Goal: Task Accomplishment & Management: Use online tool/utility

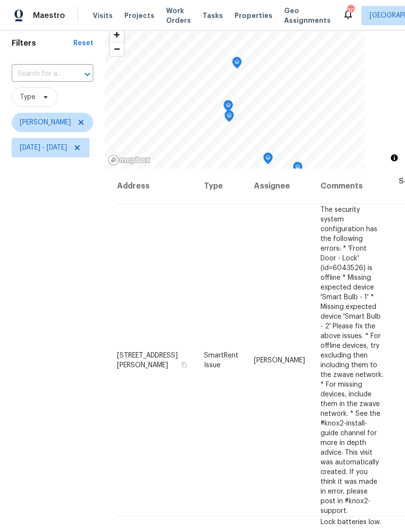
scroll to position [13, 0]
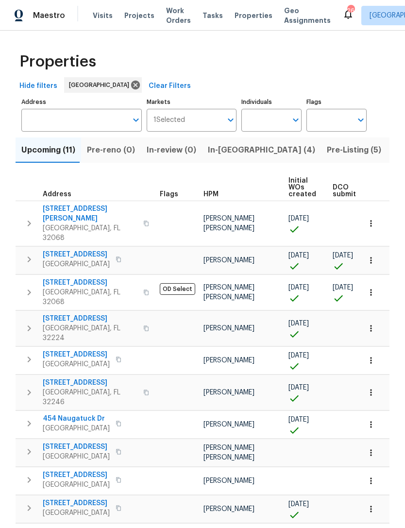
click at [224, 157] on span "In-reno (4)" at bounding box center [261, 150] width 107 height 14
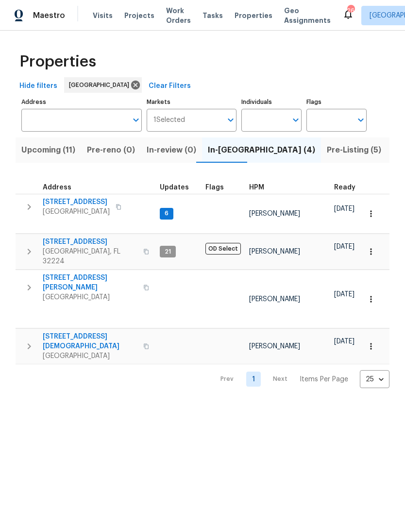
click at [46, 157] on span "Upcoming (11)" at bounding box center [48, 150] width 54 height 14
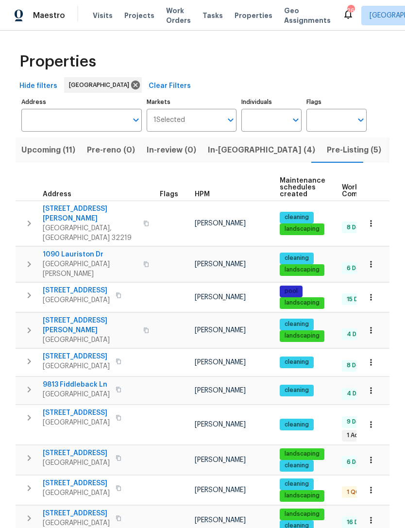
click at [207, 198] on span "HPM" at bounding box center [202, 194] width 15 height 7
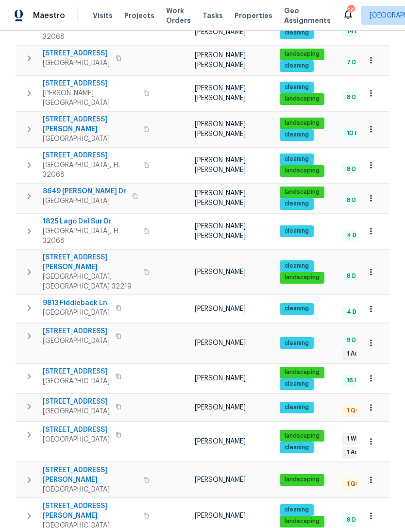
scroll to position [413, 0]
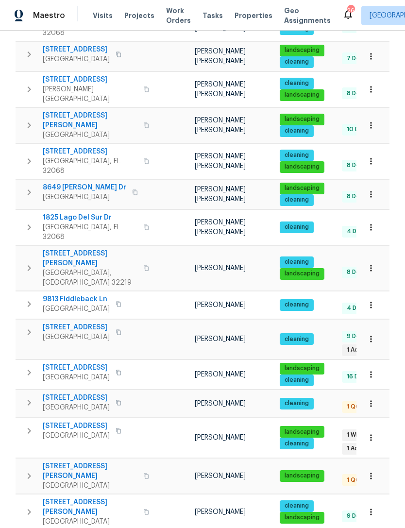
click at [75, 461] on span "4360 Palmer Ave" at bounding box center [90, 470] width 95 height 19
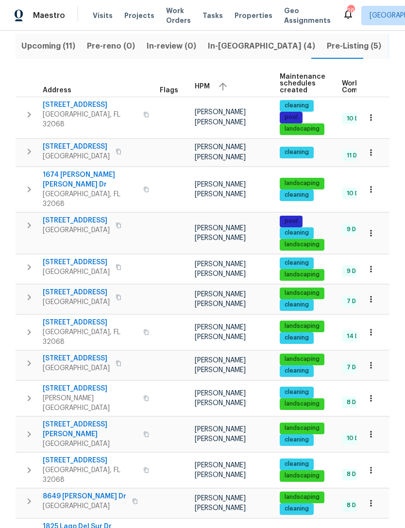
scroll to position [103, 0]
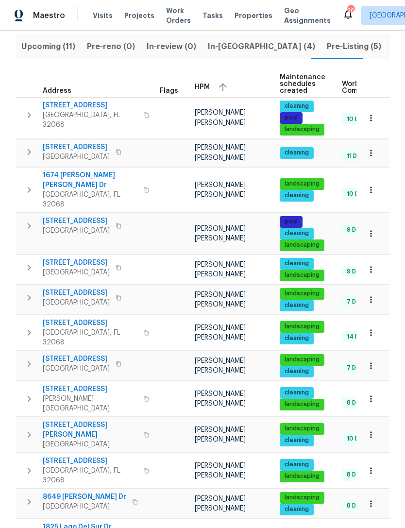
click at [79, 233] on span "Orange Park, FL 32065" at bounding box center [76, 231] width 67 height 10
click at [88, 110] on span "3055 Nautilus Rd" at bounding box center [90, 106] width 95 height 10
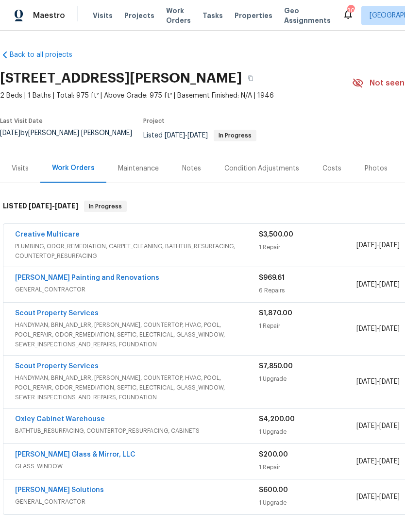
click at [84, 244] on span "PLUMBING, ODOR_REMEDIATION, CARPET_CLEANING, BATHTUB_RESURFACING, COUNTERTOP_RE…" at bounding box center [137, 250] width 244 height 19
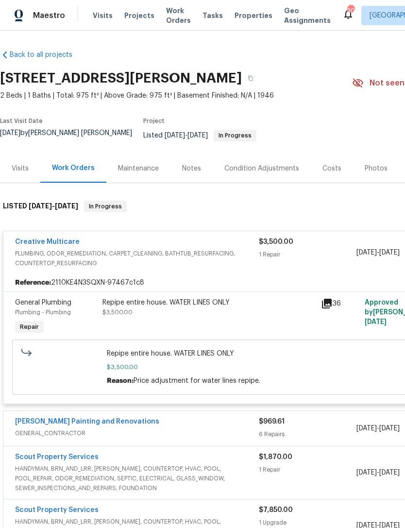
click at [53, 245] on link "Creative Multicare" at bounding box center [47, 241] width 65 height 7
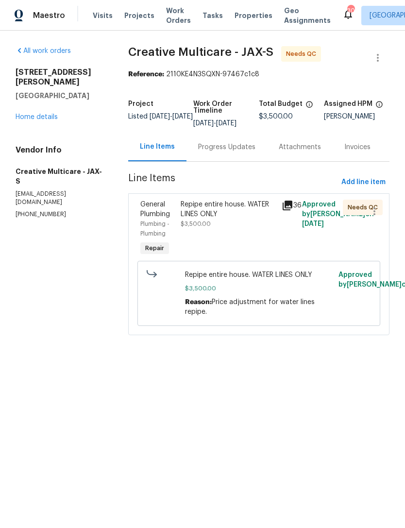
click at [234, 152] on div "Progress Updates" at bounding box center [226, 147] width 57 height 10
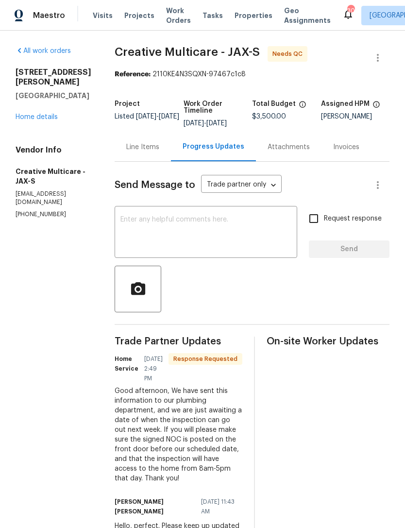
click at [254, 247] on textarea at bounding box center [205, 233] width 171 height 34
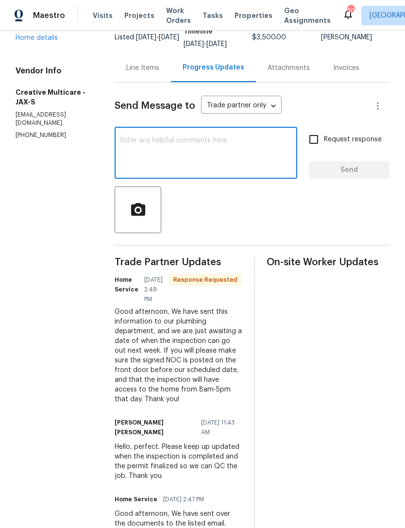
scroll to position [80, 0]
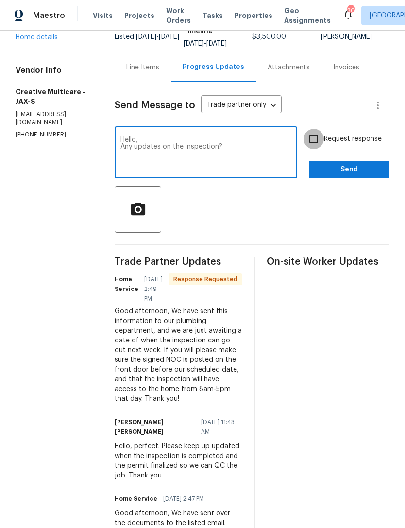
type textarea "Hello, Any updates on the inspection?"
click at [313, 149] on input "Request response" at bounding box center [314, 139] width 20 height 20
checkbox input "true"
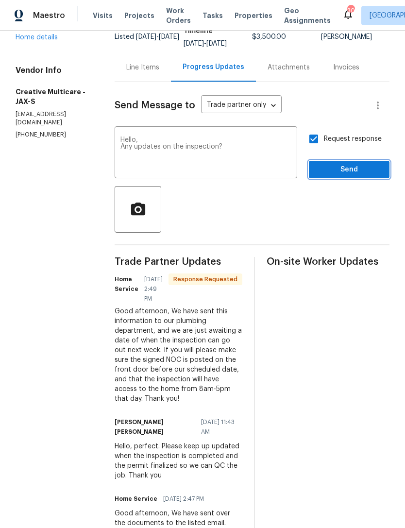
click at [341, 176] on span "Send" at bounding box center [349, 170] width 65 height 12
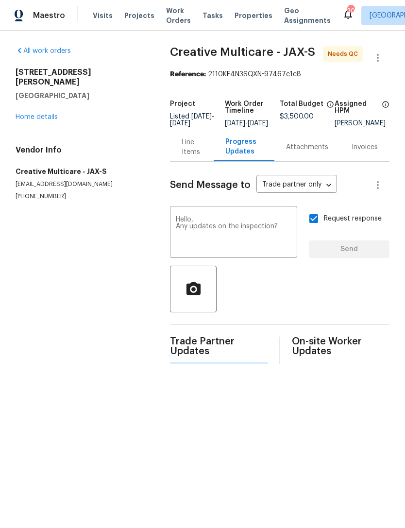
scroll to position [0, 0]
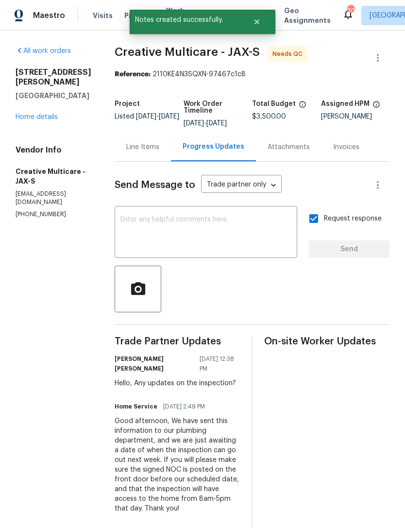
click at [41, 118] on link "Home details" at bounding box center [37, 117] width 42 height 7
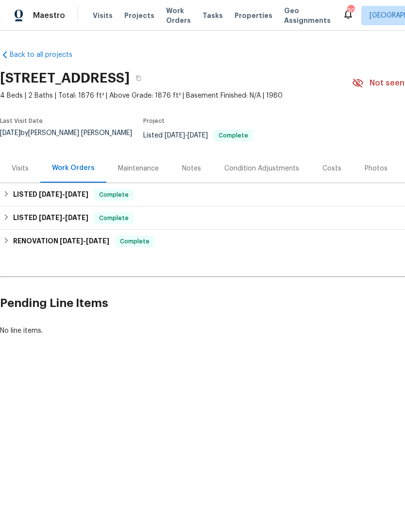
click at [17, 171] on div "Visits" at bounding box center [20, 169] width 17 height 10
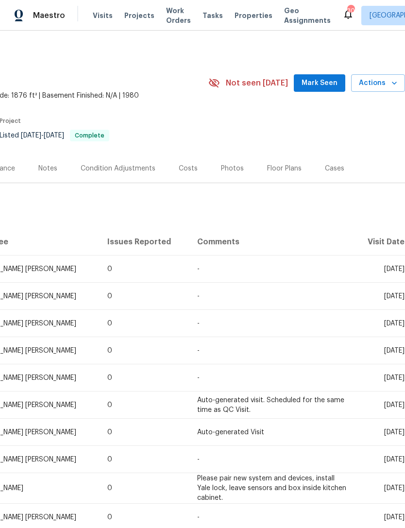
scroll to position [0, 144]
click at [388, 89] on span "Actions" at bounding box center [378, 83] width 38 height 12
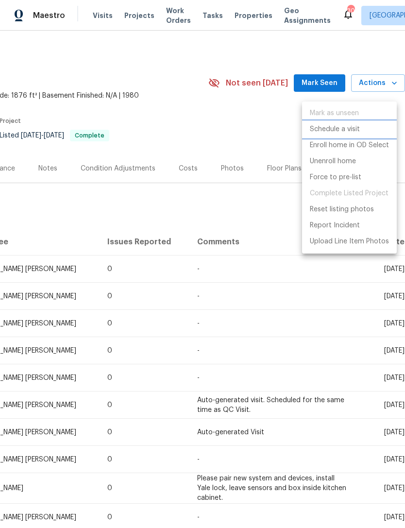
click at [341, 130] on p "Schedule a visit" at bounding box center [335, 129] width 50 height 10
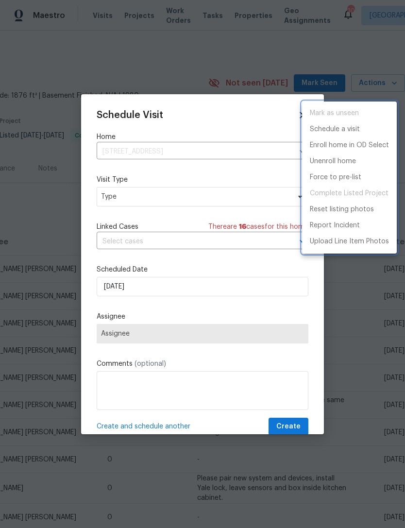
click at [246, 178] on div at bounding box center [202, 264] width 405 height 528
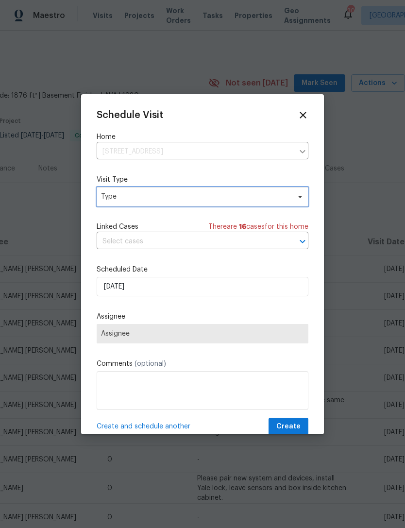
click at [234, 194] on span "Type" at bounding box center [195, 197] width 189 height 10
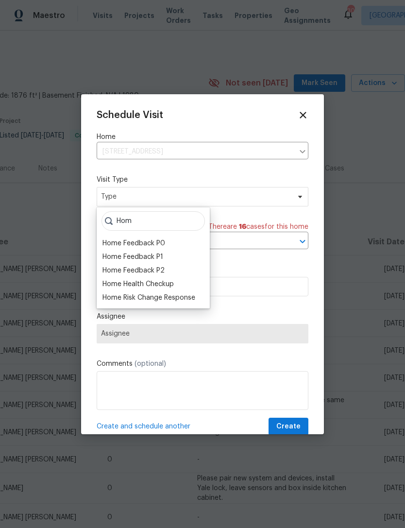
type input "Hom"
click at [167, 285] on div "Home Health Checkup" at bounding box center [137, 284] width 71 height 10
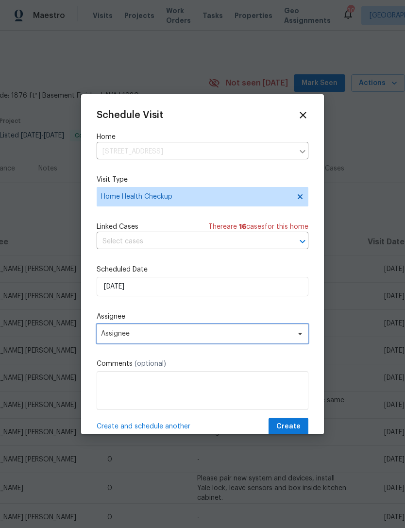
click at [247, 336] on span "Assignee" at bounding box center [196, 334] width 190 height 8
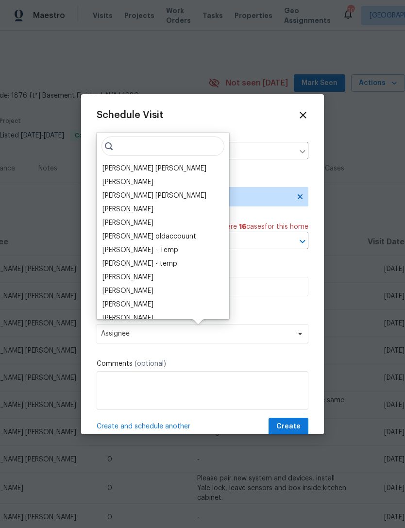
click at [172, 169] on div "[PERSON_NAME] [PERSON_NAME]" at bounding box center [163, 169] width 127 height 14
click at [147, 162] on div "[PERSON_NAME] [PERSON_NAME]" at bounding box center [163, 169] width 127 height 14
click at [147, 167] on div "[PERSON_NAME] [PERSON_NAME]" at bounding box center [154, 169] width 104 height 10
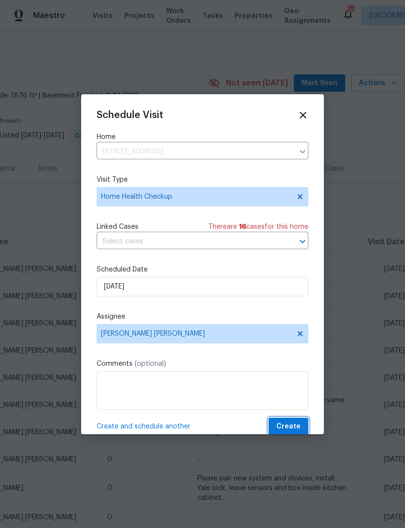
click at [292, 428] on span "Create" at bounding box center [288, 427] width 24 height 12
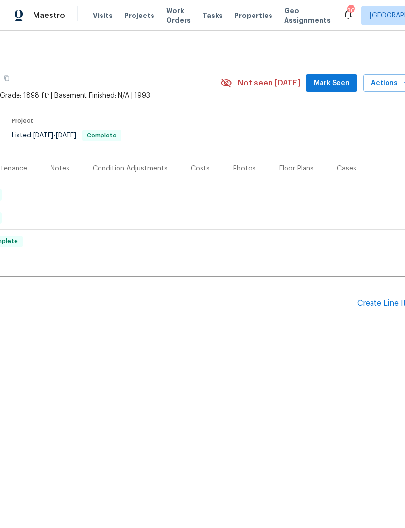
scroll to position [0, 142]
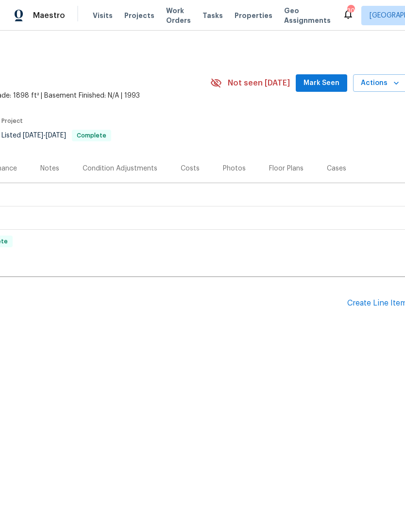
click at [397, 84] on icon "button" at bounding box center [396, 83] width 5 height 3
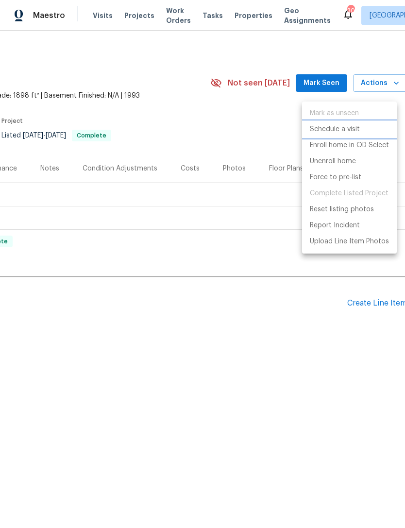
click at [346, 128] on p "Schedule a visit" at bounding box center [335, 129] width 50 height 10
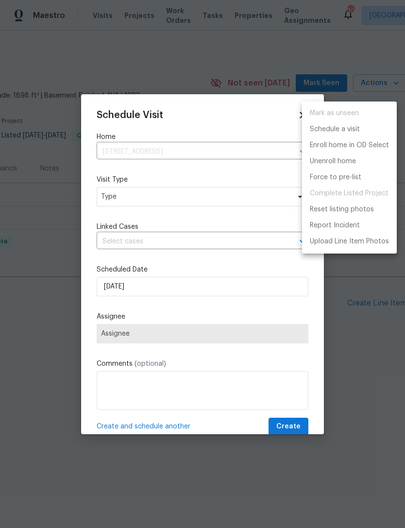
click at [7, 333] on div at bounding box center [202, 264] width 405 height 528
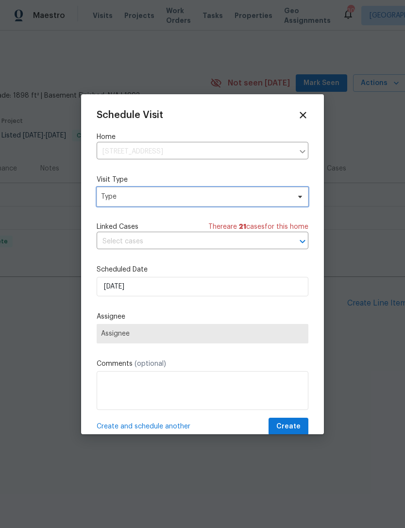
click at [211, 195] on span "Type" at bounding box center [195, 197] width 189 height 10
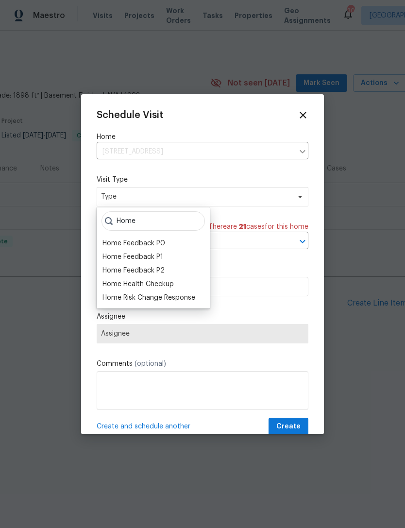
type input "Home"
click at [169, 284] on div "Home Health Checkup" at bounding box center [137, 284] width 71 height 10
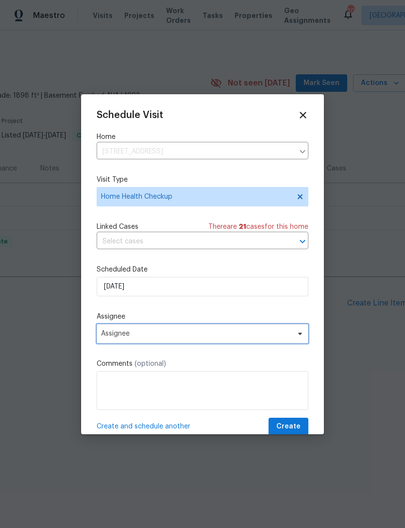
click at [212, 332] on span "Assignee" at bounding box center [196, 334] width 190 height 8
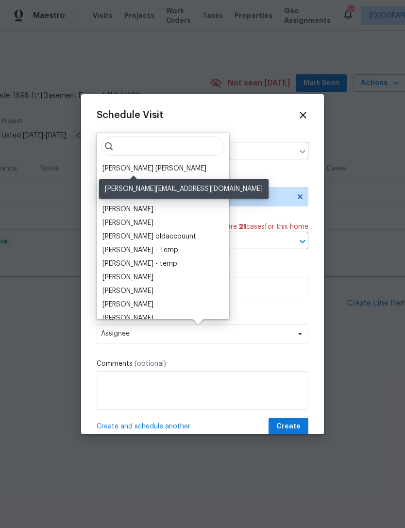
click at [156, 171] on div "[PERSON_NAME] [PERSON_NAME]" at bounding box center [154, 169] width 104 height 10
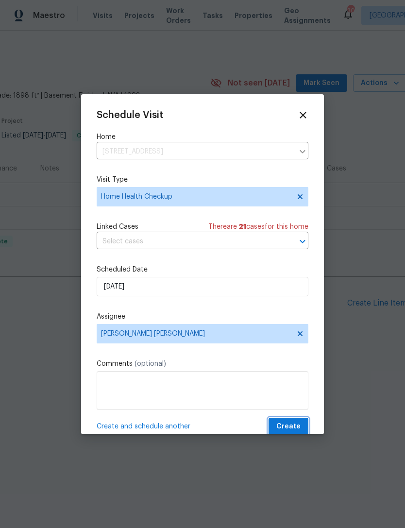
click at [292, 425] on span "Create" at bounding box center [288, 427] width 24 height 12
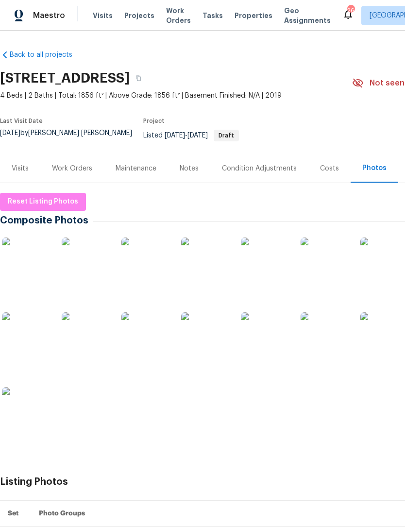
click at [101, 20] on span "Visits" at bounding box center [103, 16] width 20 height 10
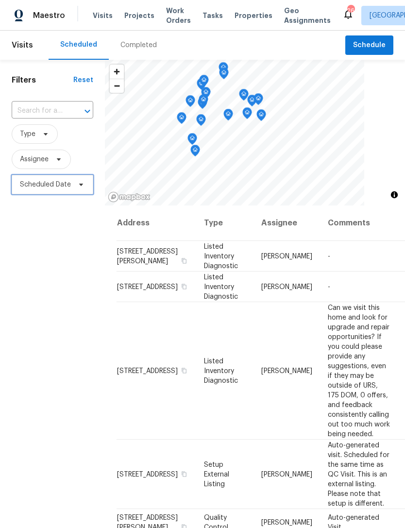
click at [82, 194] on span "Scheduled Date" at bounding box center [53, 184] width 82 height 19
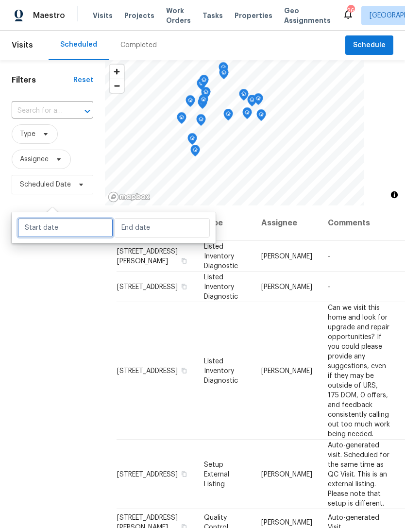
click at [72, 219] on input "text" at bounding box center [65, 227] width 96 height 19
select select "7"
select select "2025"
select select "8"
select select "2025"
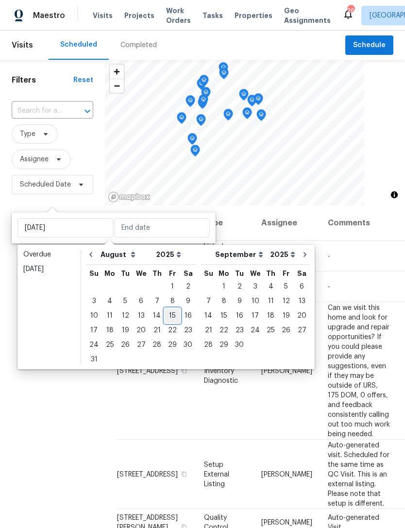
click at [168, 321] on div "15" at bounding box center [173, 316] width 16 height 14
type input "[DATE]"
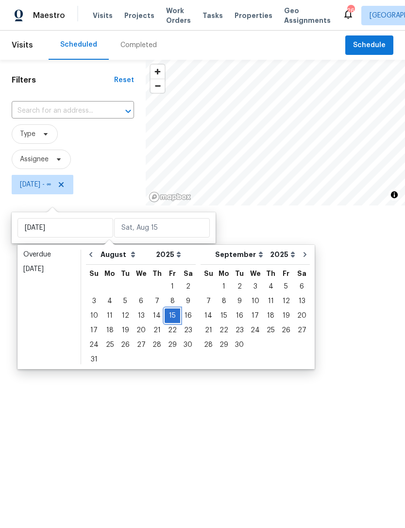
click at [167, 321] on div "15" at bounding box center [173, 316] width 16 height 14
type input "Fri, Aug 15"
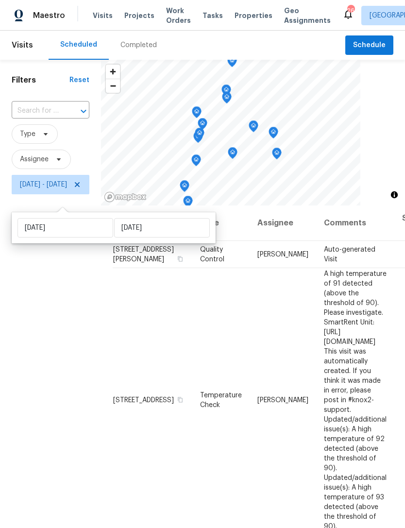
click at [84, 379] on div "Filters Reset ​ Type Assignee Fri, Aug 15 - Fri, Aug 15" at bounding box center [50, 344] width 101 height 568
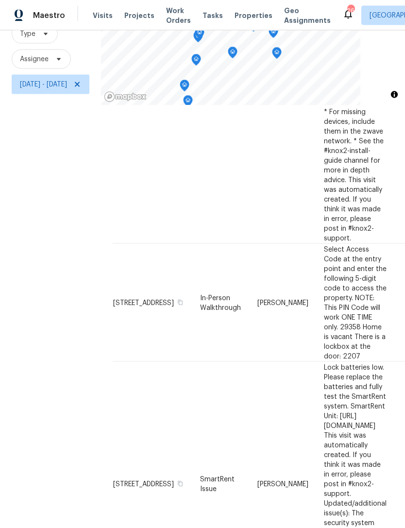
scroll to position [31, 0]
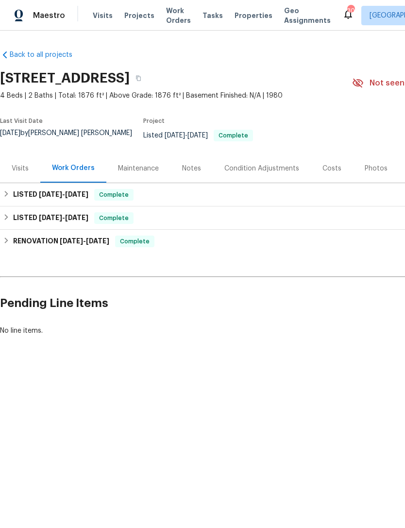
click at [131, 171] on div "Maintenance" at bounding box center [138, 169] width 41 height 10
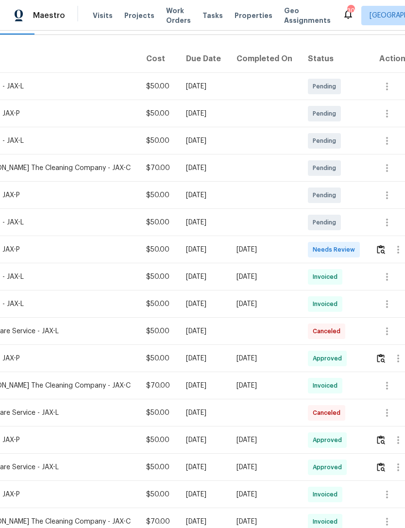
scroll to position [148, 138]
click at [271, 309] on div "Wed, Jul 30 2025" at bounding box center [265, 305] width 56 height 10
click at [269, 363] on div "Wed, Aug 06 2025" at bounding box center [265, 359] width 56 height 10
click at [389, 308] on icon "button" at bounding box center [388, 305] width 12 height 12
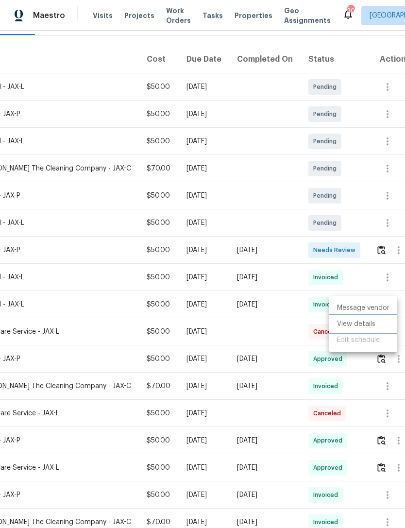
click at [363, 328] on li "View details" at bounding box center [363, 324] width 68 height 16
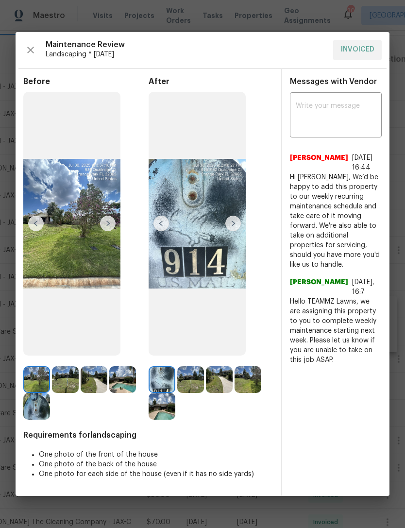
click at [232, 224] on img at bounding box center [233, 224] width 16 height 16
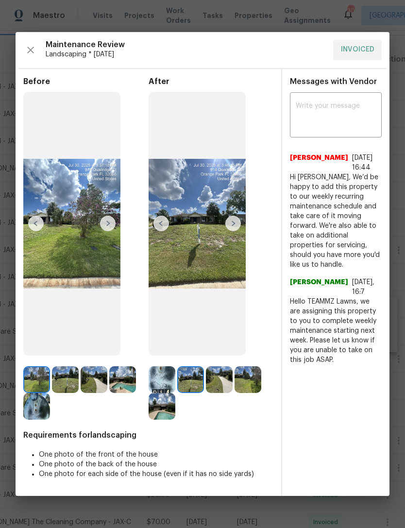
click at [237, 225] on img at bounding box center [233, 224] width 16 height 16
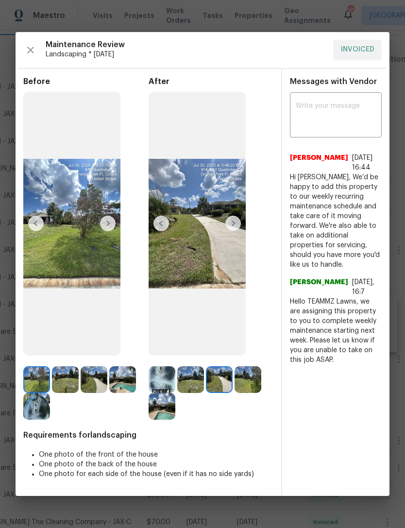
click at [236, 221] on img at bounding box center [233, 224] width 16 height 16
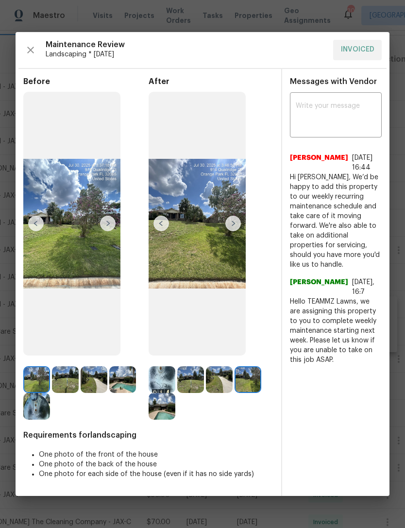
click at [239, 224] on img at bounding box center [233, 224] width 16 height 16
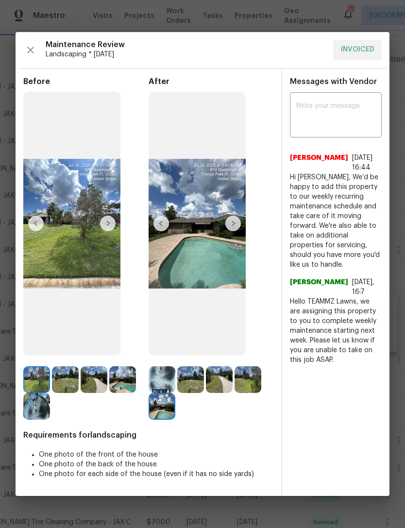
click at [111, 224] on img at bounding box center [108, 224] width 16 height 16
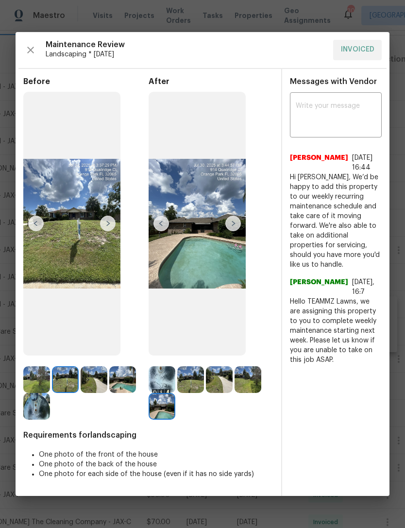
click at [118, 227] on img at bounding box center [71, 224] width 97 height 264
click at [111, 228] on img at bounding box center [108, 224] width 16 height 16
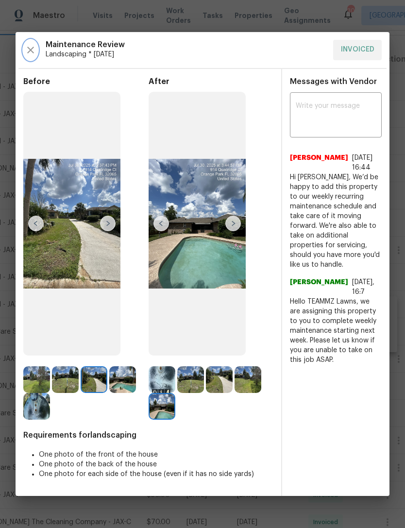
click at [28, 44] on icon "button" at bounding box center [31, 50] width 12 height 12
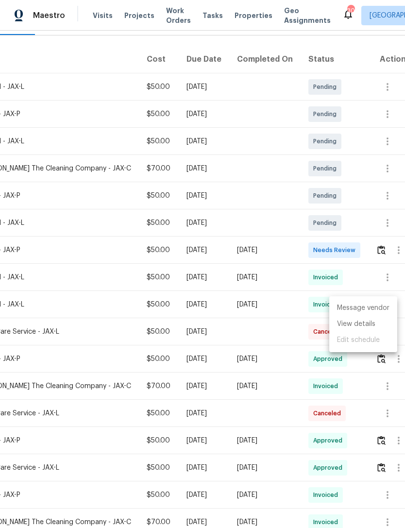
click at [87, 306] on div at bounding box center [202, 264] width 405 height 528
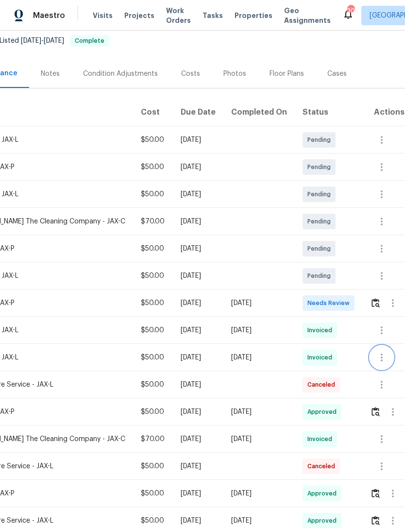
scroll to position [95, 144]
click at [380, 278] on icon "button" at bounding box center [382, 276] width 12 height 12
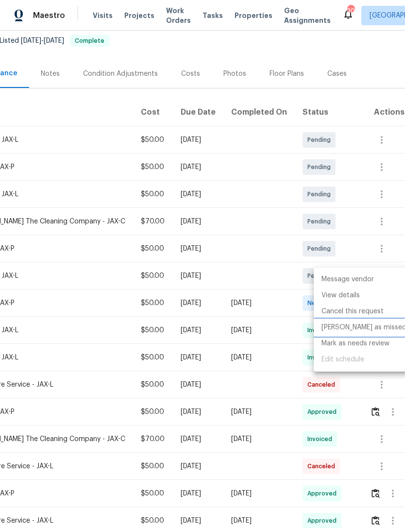
click at [363, 328] on li "[PERSON_NAME] as missed" at bounding box center [364, 328] width 101 height 16
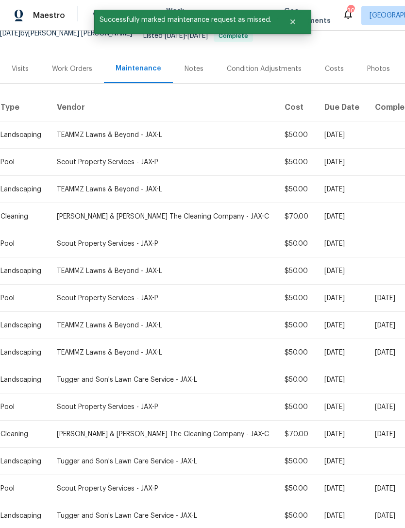
scroll to position [100, 0]
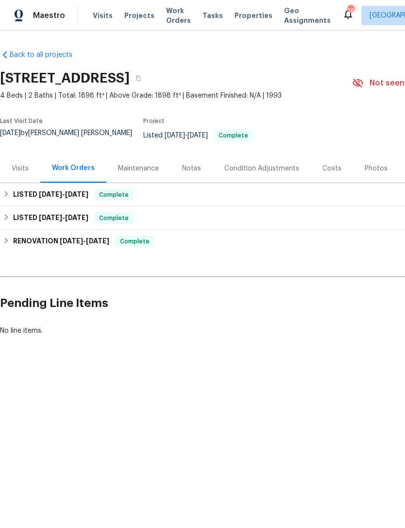
click at [144, 177] on div "Maintenance" at bounding box center [138, 168] width 64 height 29
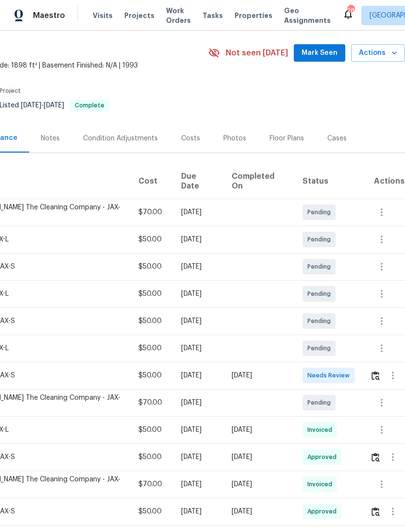
scroll to position [30, 144]
click at [376, 342] on icon "button" at bounding box center [382, 348] width 12 height 12
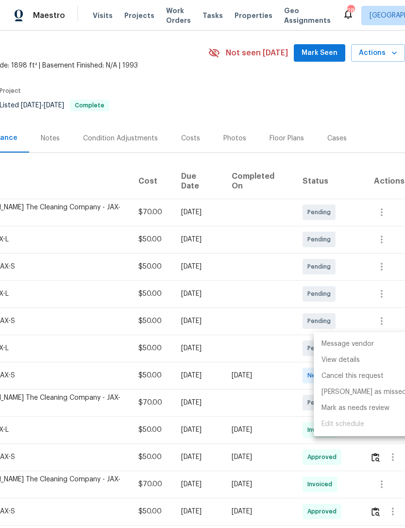
click at [361, 341] on li "Message vendor" at bounding box center [364, 344] width 101 height 16
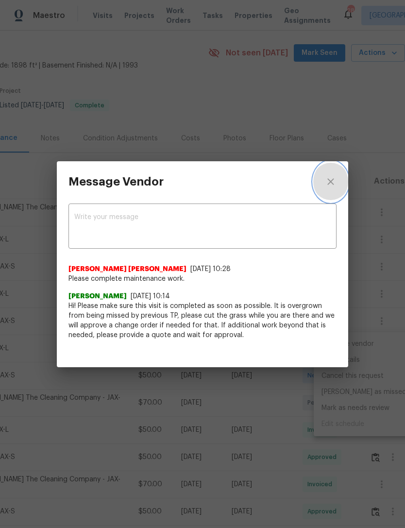
click at [335, 183] on icon "close" at bounding box center [331, 182] width 12 height 12
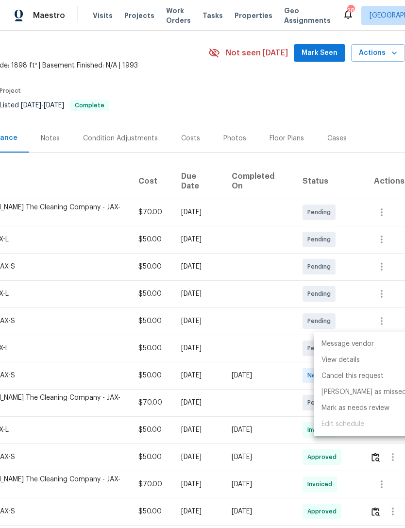
click at [266, 301] on div at bounding box center [202, 264] width 405 height 528
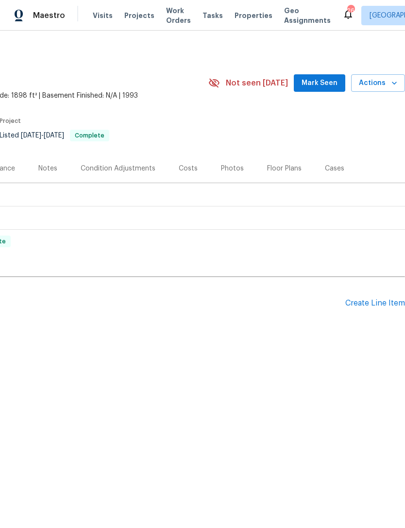
scroll to position [0, 144]
click at [369, 305] on div "Create Line Item" at bounding box center [375, 303] width 60 height 9
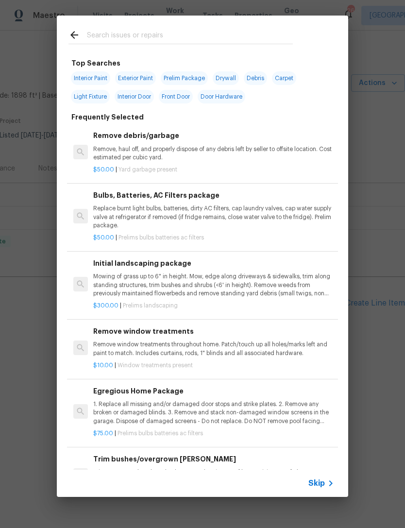
click at [154, 26] on div at bounding box center [181, 35] width 248 height 38
click at [153, 38] on input "text" at bounding box center [190, 36] width 206 height 15
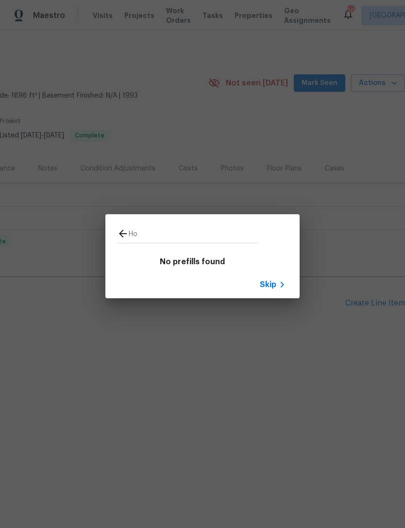
type input "H"
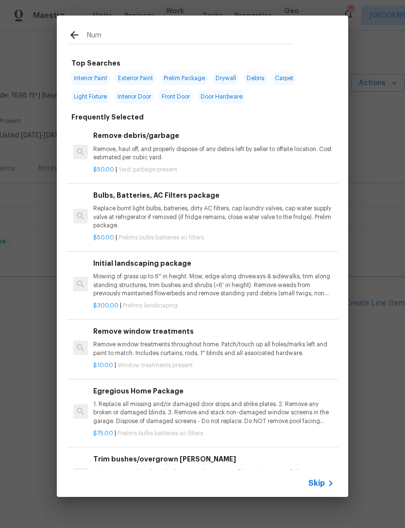
type input "Numb"
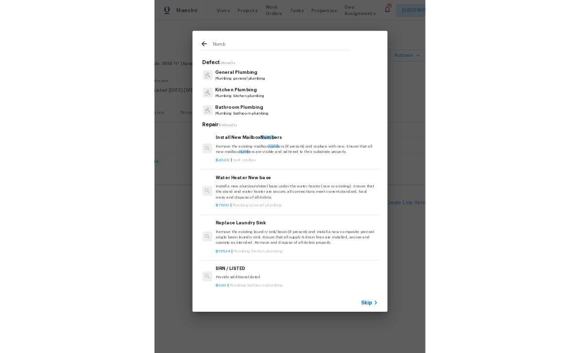
scroll to position [0, 1]
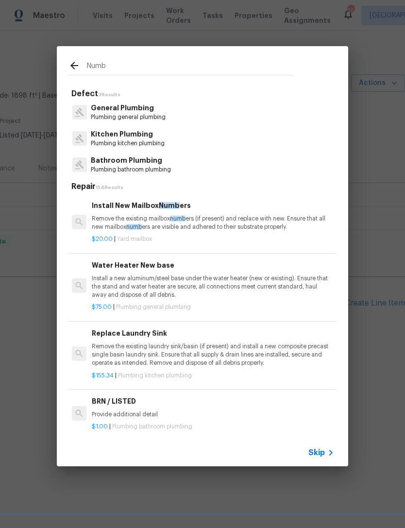
click at [173, 219] on span "numb" at bounding box center [178, 219] width 16 height 6
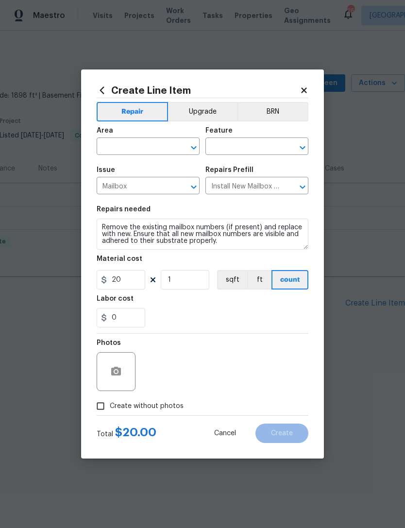
click at [148, 146] on input "text" at bounding box center [135, 147] width 76 height 15
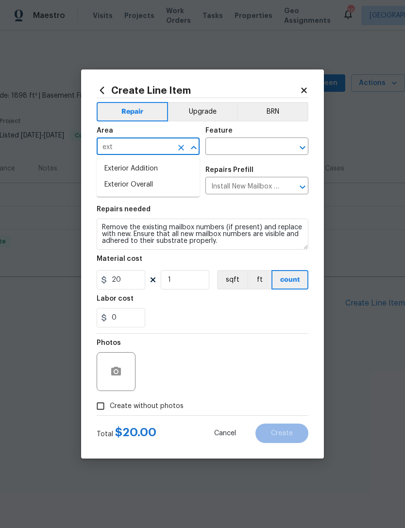
click at [138, 186] on li "Exterior Overall" at bounding box center [148, 185] width 103 height 16
type input "Exterior Overall"
click at [249, 148] on input "text" at bounding box center [243, 147] width 76 height 15
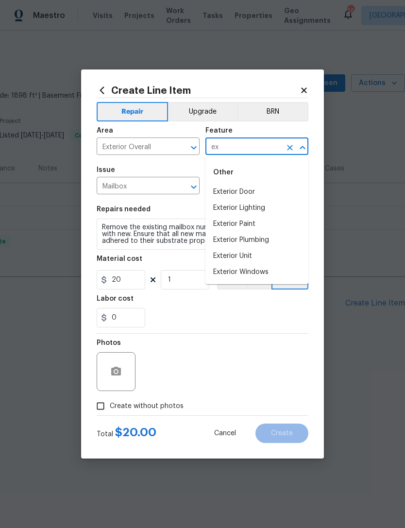
type input "e"
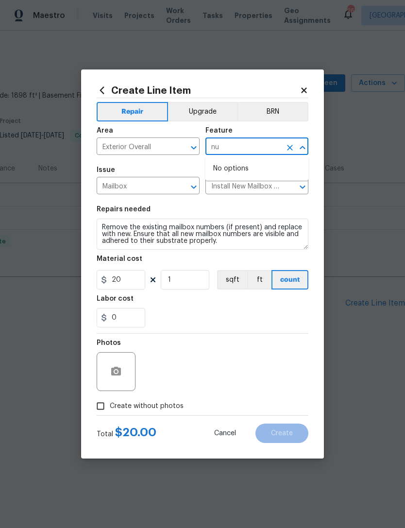
type input "n"
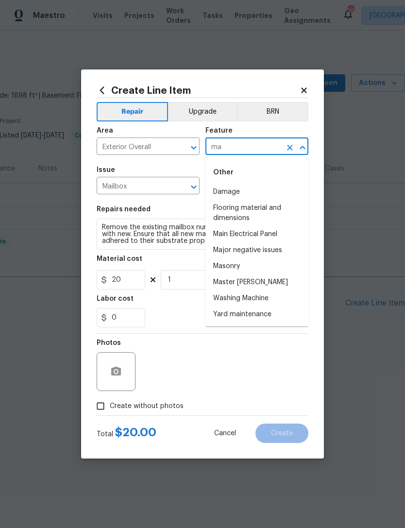
type input "m"
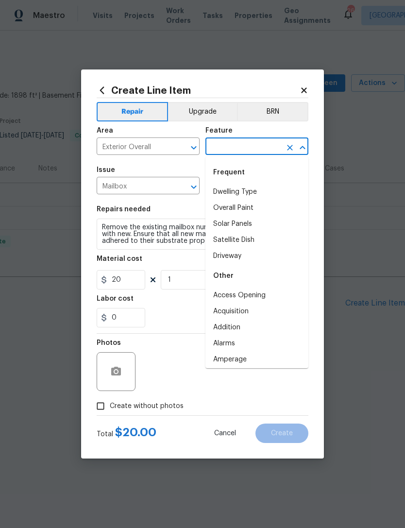
scroll to position [0, 0]
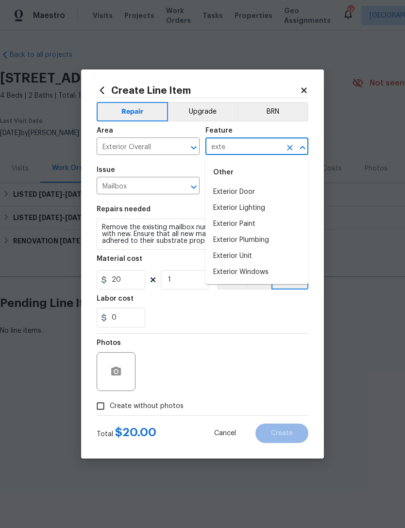
click at [246, 255] on li "Exterior Unit" at bounding box center [256, 256] width 103 height 16
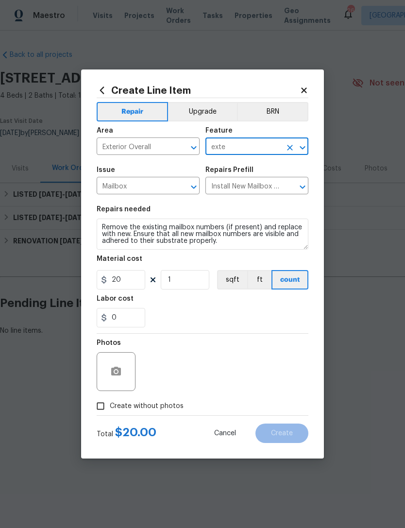
type input "Exterior Unit"
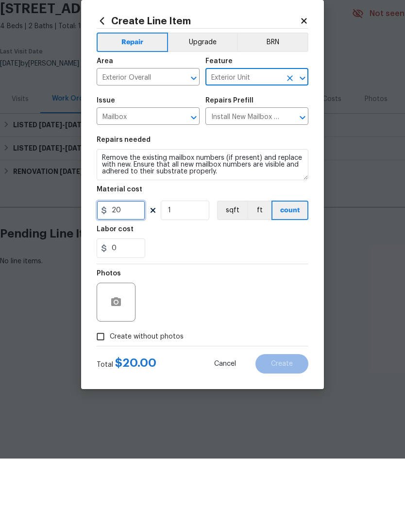
click at [130, 270] on input "20" at bounding box center [121, 279] width 49 height 19
type input "65"
click at [255, 334] on div "Photos" at bounding box center [203, 365] width 212 height 63
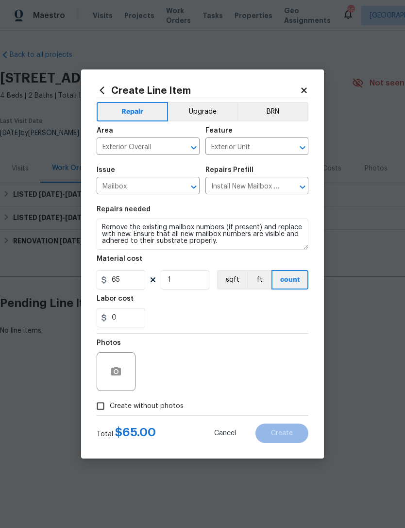
click at [137, 405] on span "Create without photos" at bounding box center [147, 406] width 74 height 10
click at [110, 405] on input "Create without photos" at bounding box center [100, 406] width 18 height 18
checkbox input "true"
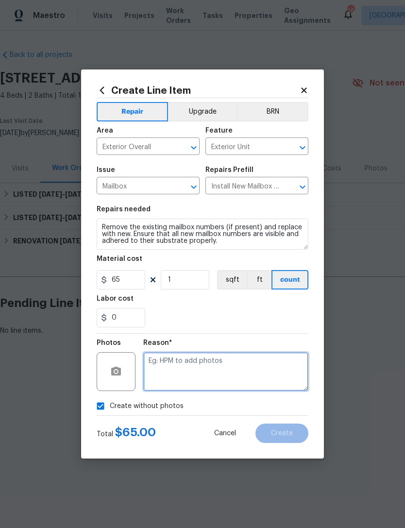
click at [190, 372] on textarea at bounding box center [225, 371] width 165 height 39
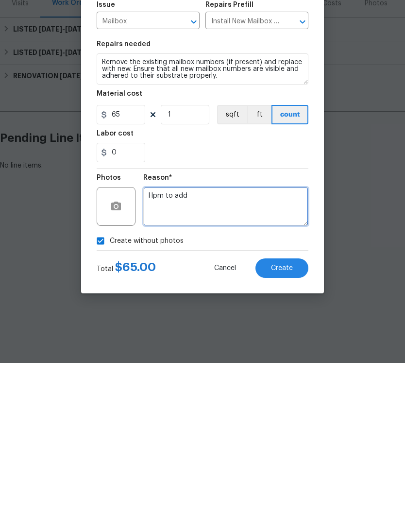
type textarea "Hpm to add"
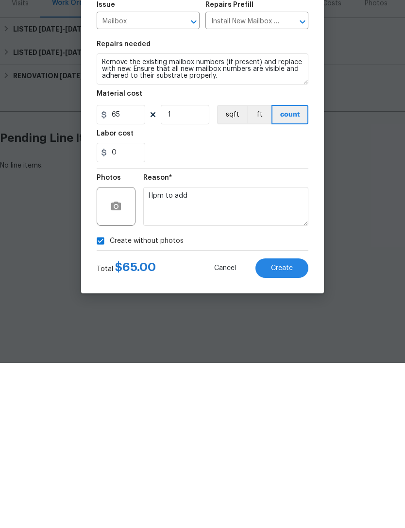
click at [214, 397] on div "Create without photos" at bounding box center [203, 406] width 212 height 18
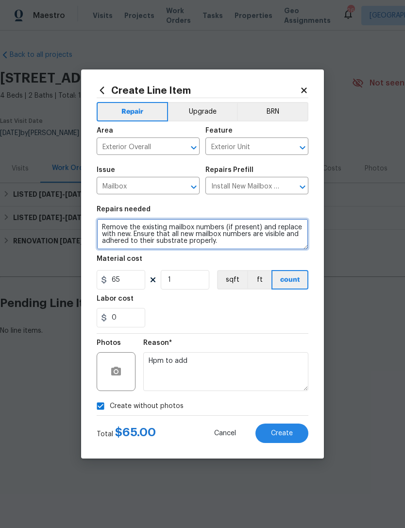
click at [99, 223] on textarea "Remove the existing mailbox numbers (if present) and replace with new. Ensure t…" at bounding box center [203, 234] width 212 height 31
click at [180, 235] on textarea "Remove the existing mailbox numbers (if present) and replace with new. Ensure t…" at bounding box center [203, 234] width 212 height 31
click at [180, 234] on textarea "Remove the existing mailbox numbers (if present) and replace with new. Ensure t…" at bounding box center [203, 234] width 212 height 31
click at [180, 237] on textarea "Remove the existing mailbox numbers (if present) and replace with new. Ensure t…" at bounding box center [203, 234] width 212 height 31
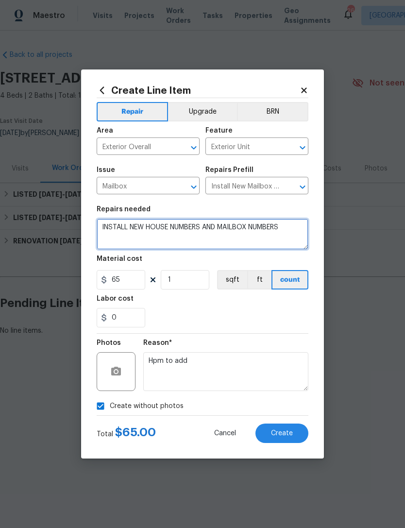
type textarea "INSTALL NEW HOUSE NUMBERS AND MAILBOX NUMBERS"
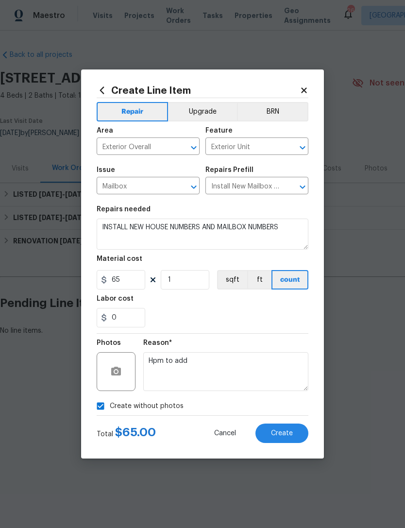
click at [219, 322] on div "0" at bounding box center [203, 317] width 212 height 19
click at [130, 282] on input "65" at bounding box center [121, 279] width 49 height 19
click at [130, 281] on input "65" at bounding box center [121, 279] width 49 height 19
type input "120"
click at [245, 339] on div "Reason* Hpm to add" at bounding box center [225, 365] width 165 height 63
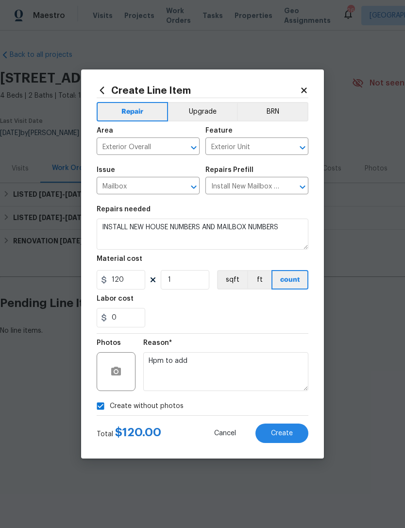
click at [288, 434] on span "Create" at bounding box center [282, 433] width 22 height 7
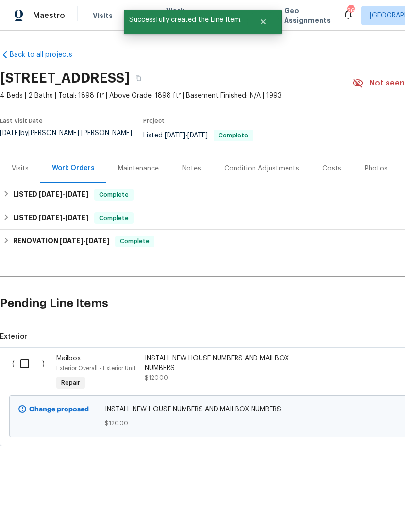
click at [33, 363] on input "checkbox" at bounding box center [29, 364] width 28 height 20
checkbox input "true"
click at [354, 507] on span "Create Work Order" at bounding box center [349, 504] width 65 height 12
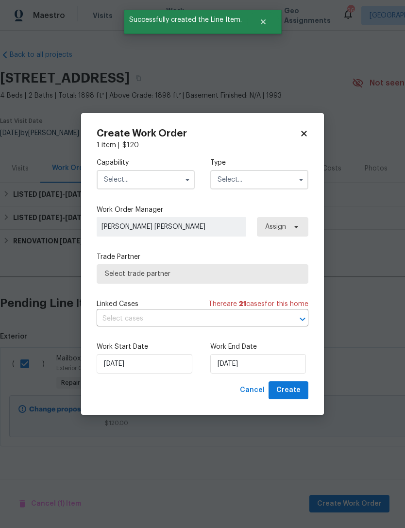
click at [146, 182] on input "text" at bounding box center [146, 179] width 98 height 19
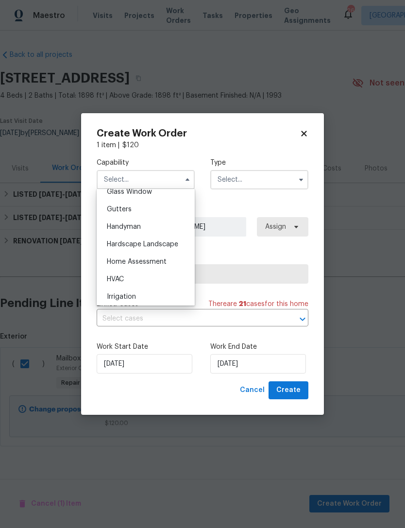
scroll to position [495, 0]
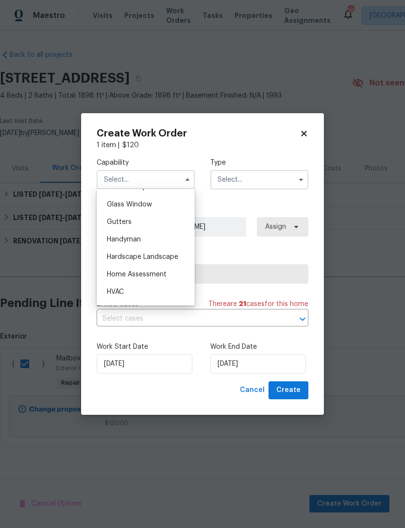
click at [149, 233] on div "Handyman" at bounding box center [145, 239] width 93 height 17
type input "Handyman"
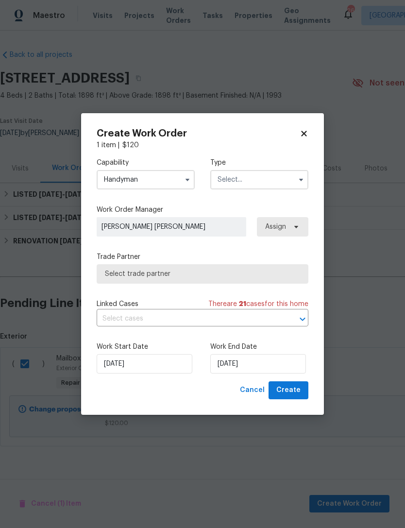
click at [256, 171] on input "text" at bounding box center [259, 179] width 98 height 19
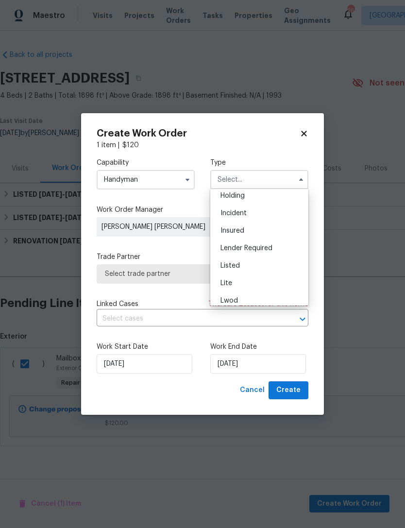
scroll to position [41, 0]
click at [251, 259] on div "Listed" at bounding box center [259, 263] width 93 height 17
type input "Listed"
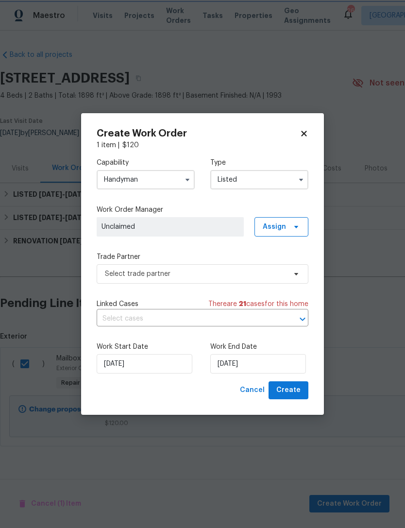
scroll to position [0, 0]
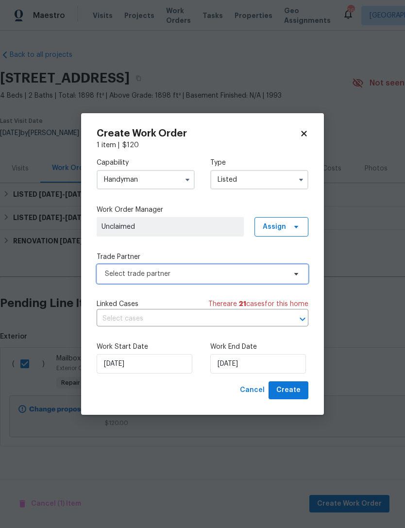
click at [200, 275] on span "Select trade partner" at bounding box center [195, 274] width 181 height 10
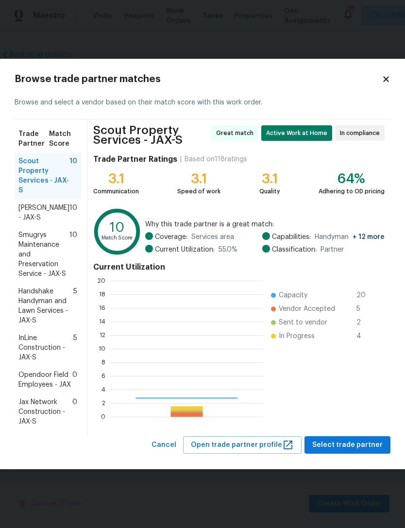
scroll to position [136, 153]
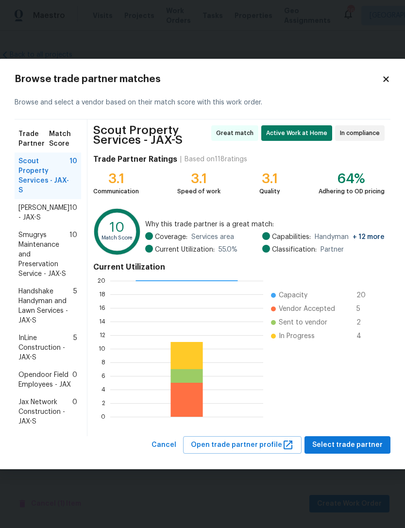
click at [49, 203] on span "Eric Hernandez - JAX-S" at bounding box center [43, 212] width 51 height 19
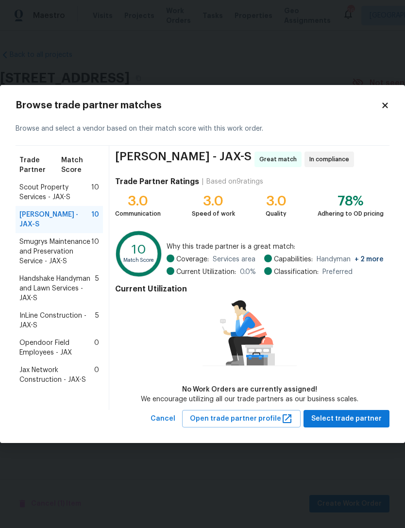
click at [47, 244] on span "Smugrys Maintenance and Preservation Service - JAX-S" at bounding box center [55, 251] width 72 height 29
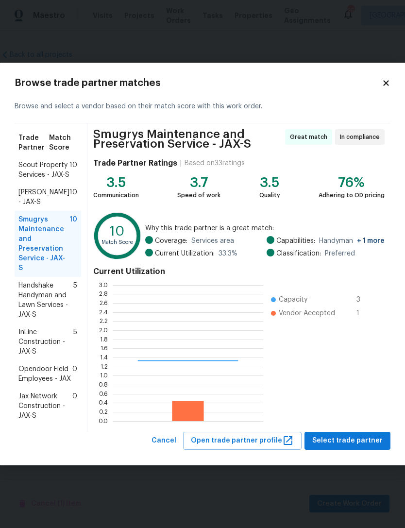
scroll to position [136, 151]
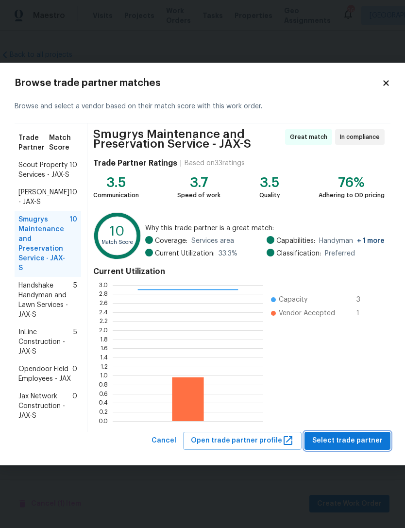
click at [354, 439] on span "Select trade partner" at bounding box center [347, 441] width 70 height 12
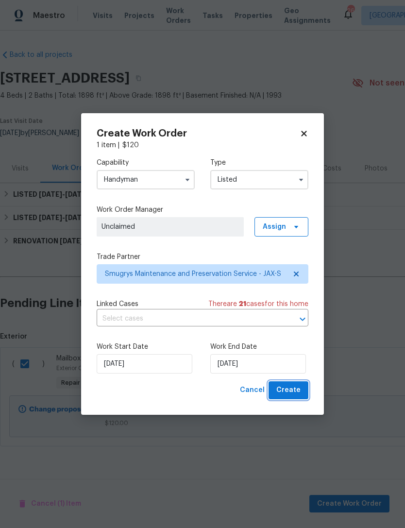
click at [290, 395] on span "Create" at bounding box center [288, 390] width 24 height 12
checkbox input "false"
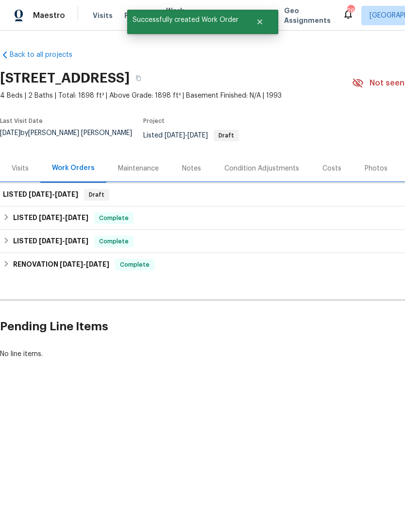
click at [46, 201] on h6 "LISTED 8/15/25 - 8/15/25" at bounding box center [40, 195] width 75 height 12
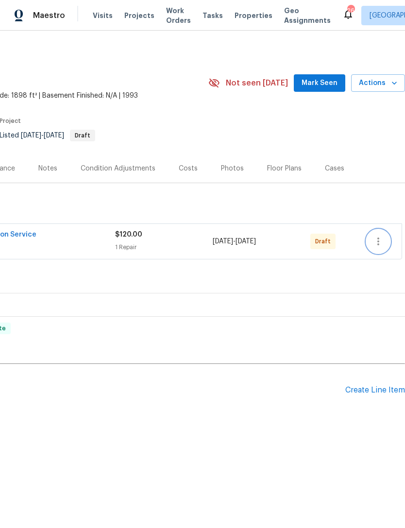
click at [377, 246] on icon "button" at bounding box center [378, 242] width 12 height 12
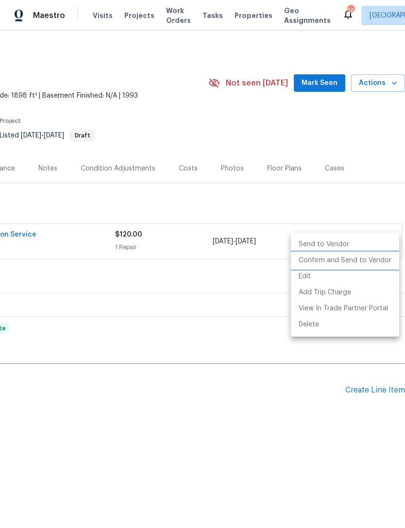
click at [356, 260] on li "Confirm and Send to Vendor" at bounding box center [345, 261] width 108 height 16
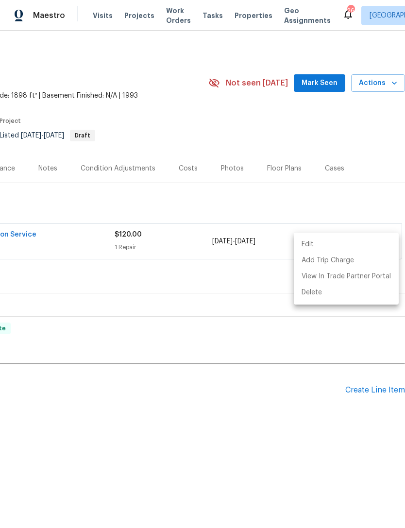
click at [244, 389] on div at bounding box center [202, 264] width 405 height 528
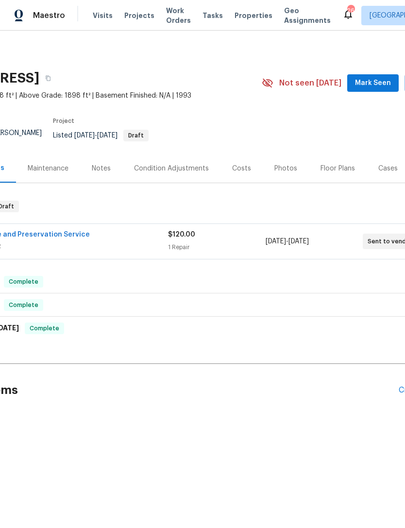
scroll to position [0, 131]
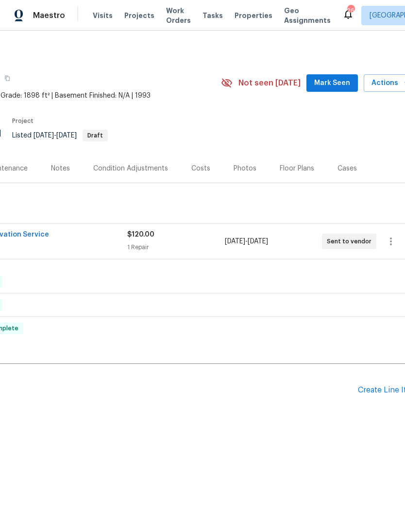
click at [382, 395] on div "Create Line Item" at bounding box center [388, 390] width 60 height 9
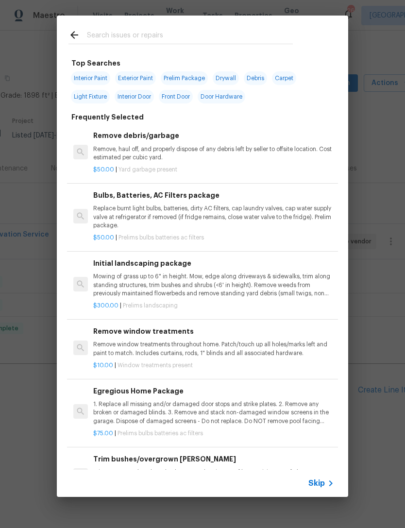
click at [174, 35] on input "text" at bounding box center [190, 36] width 206 height 15
type input "Exterior door"
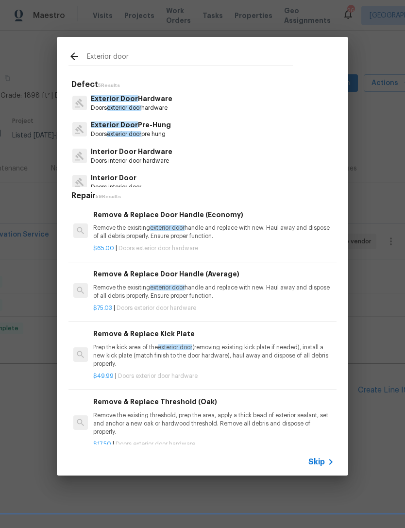
click at [147, 129] on p "Exterior Door Pre-Hung" at bounding box center [131, 125] width 80 height 10
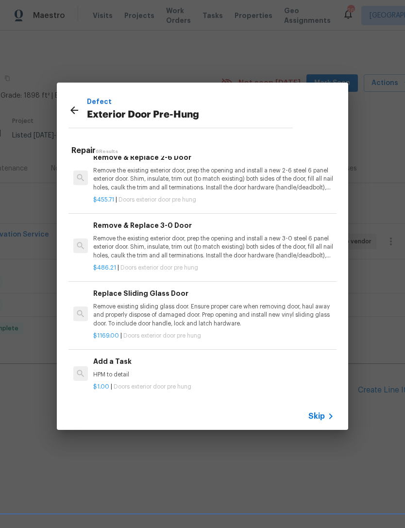
scroll to position [147, 0]
click at [119, 368] on div "Add a Task HPM to detail" at bounding box center [213, 367] width 241 height 23
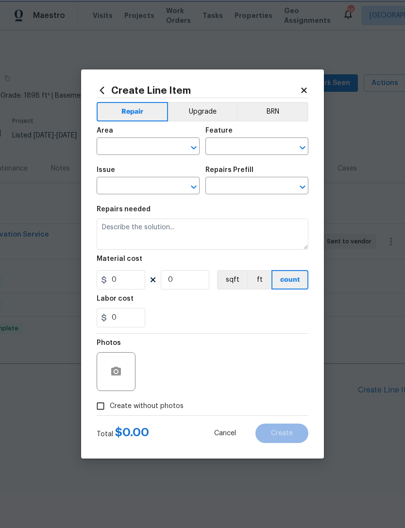
type input "Interior Door"
type input "Exterior Door Pre-Hung"
type input "Add a Task $1.00"
type textarea "HPM to detail"
type input "1"
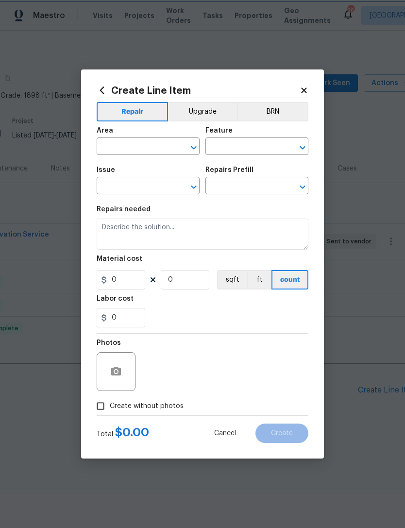
type input "1"
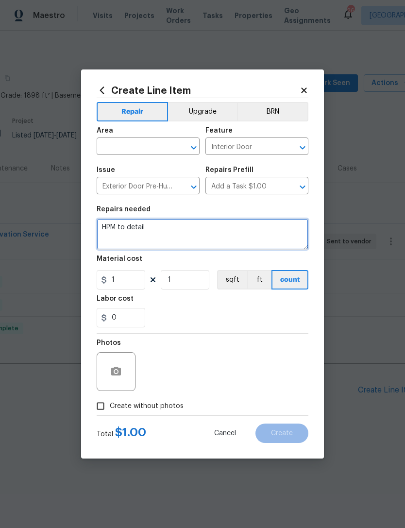
click at [158, 228] on textarea "HPM to detail" at bounding box center [203, 234] width 212 height 31
click at [157, 227] on textarea "HPM to detail" at bounding box center [203, 234] width 212 height 31
click at [169, 237] on textarea "HPM to detail" at bounding box center [203, 234] width 212 height 31
type textarea "INSTALL NEW STEEL EXTERIOR DOOR. ("
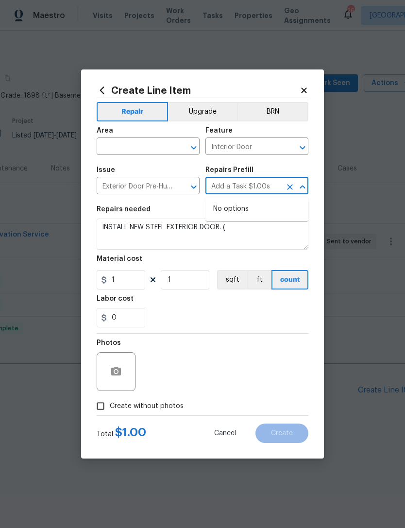
type input "Add a Task $1.00"
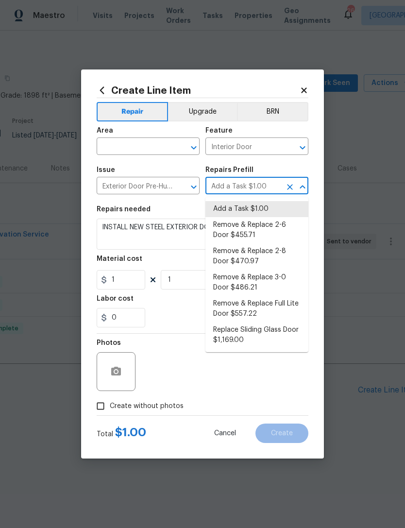
click at [174, 331] on section "Repairs needed INSTALL NEW STEEL EXTERIOR DOOR. ( Material cost 1 1 sqft ft cou…" at bounding box center [203, 266] width 212 height 133
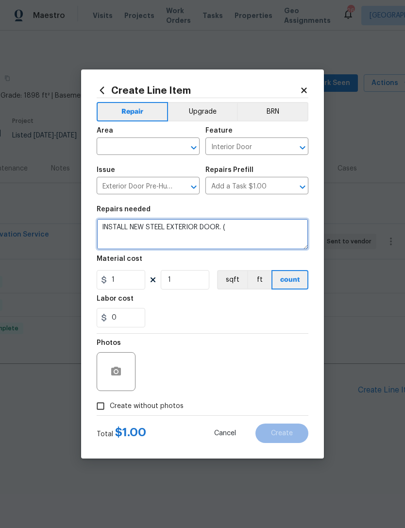
click at [243, 236] on textarea "INSTALL NEW STEEL EXTERIOR DOOR. (" at bounding box center [203, 234] width 212 height 31
type textarea "INSTALL NEW STEEL EXTERIOR DOOR. (DOOR SLAB ONLY)"
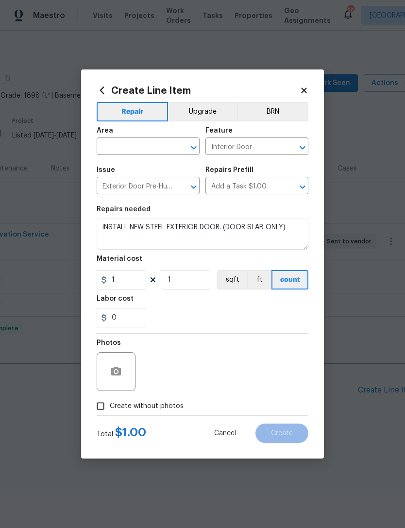
click at [292, 318] on div "0" at bounding box center [203, 317] width 212 height 19
click at [125, 151] on input "text" at bounding box center [135, 147] width 76 height 15
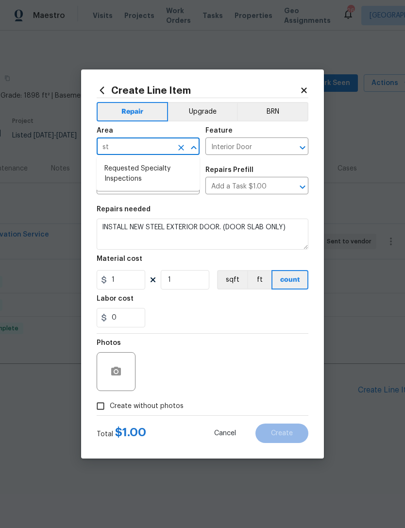
type input "s"
click at [168, 192] on li "Exterior Overall" at bounding box center [148, 185] width 103 height 16
type input "Exterior Overall"
click at [215, 330] on section "Repairs needed INSTALL NEW STEEL EXTERIOR DOOR. (DOOR SLAB ONLY) Material cost …" at bounding box center [203, 266] width 212 height 133
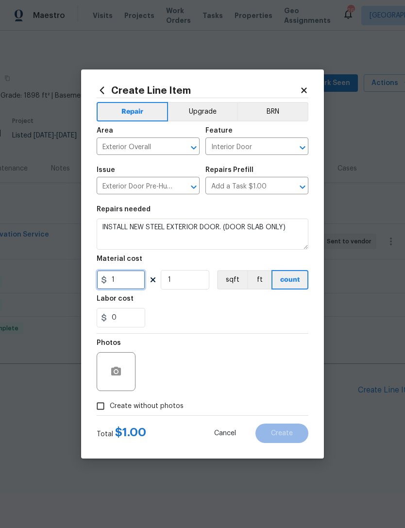
click at [130, 282] on input "1" at bounding box center [121, 279] width 49 height 19
type input "280"
click at [240, 326] on div "0" at bounding box center [203, 317] width 212 height 19
click at [162, 402] on span "Create without photos" at bounding box center [147, 406] width 74 height 10
click at [110, 402] on input "Create without photos" at bounding box center [100, 406] width 18 height 18
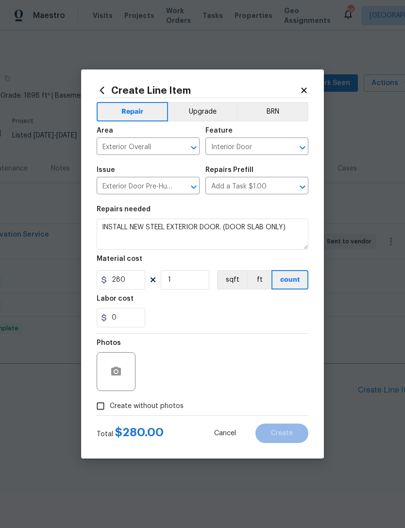
checkbox input "true"
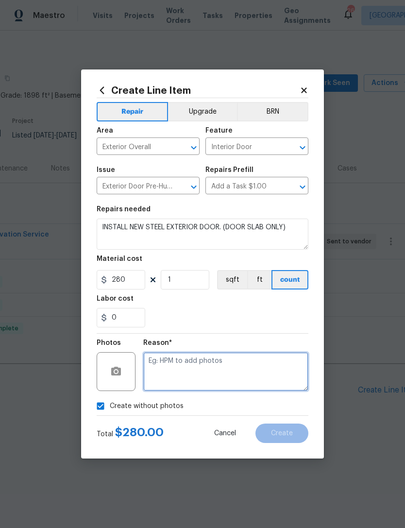
click at [208, 374] on textarea at bounding box center [225, 371] width 165 height 39
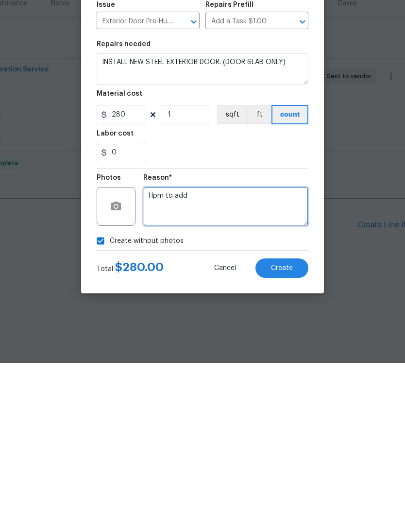
type textarea "Hpm to add"
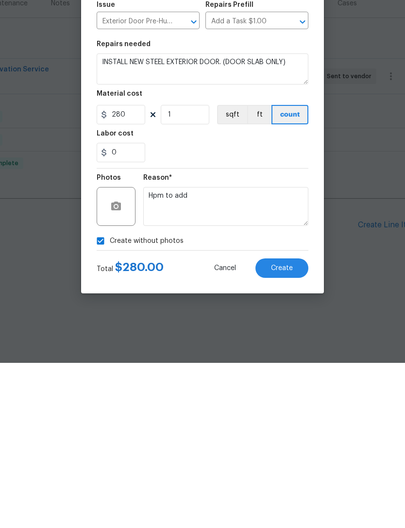
click at [287, 423] on button "Create" at bounding box center [281, 432] width 53 height 19
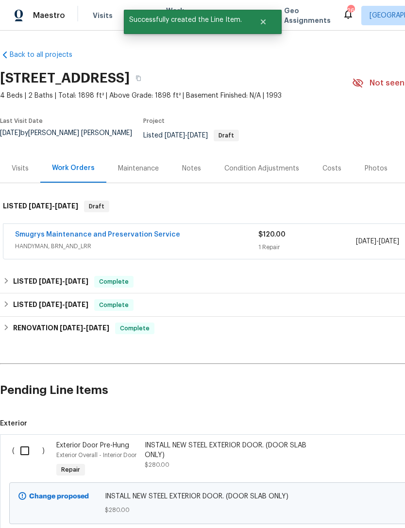
scroll to position [0, 0]
click at [24, 461] on input "checkbox" at bounding box center [29, 450] width 28 height 20
checkbox input "true"
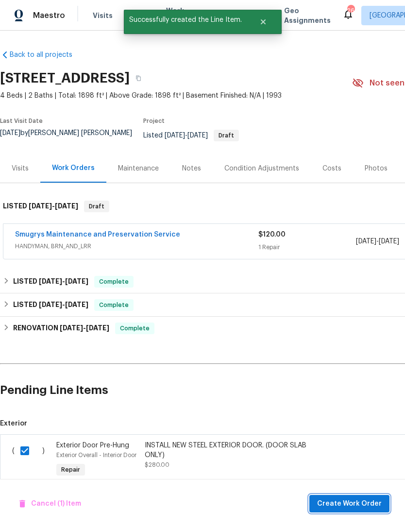
click at [363, 511] on button "Create Work Order" at bounding box center [349, 504] width 80 height 18
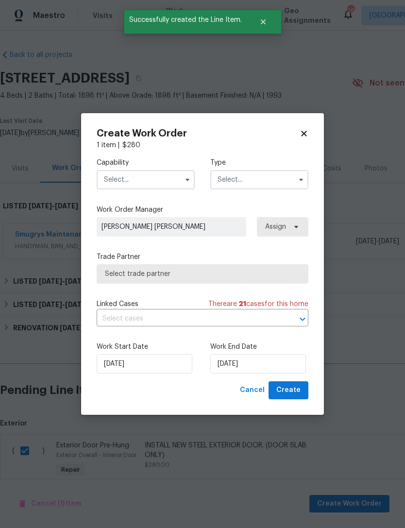
click at [123, 183] on input "text" at bounding box center [146, 179] width 98 height 19
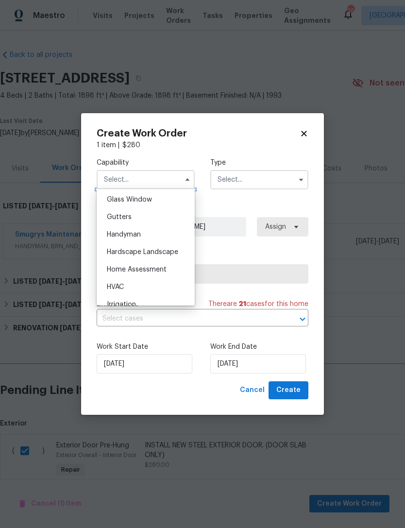
scroll to position [509, 0]
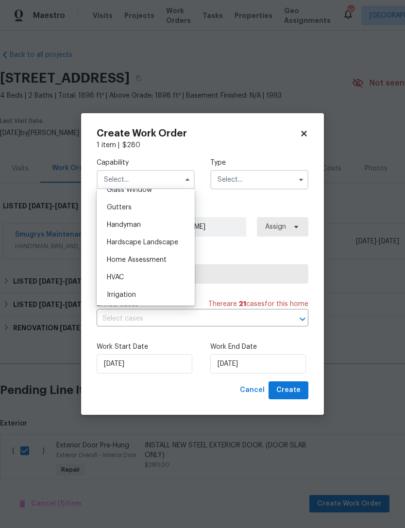
click at [158, 228] on div "Handyman" at bounding box center [145, 224] width 93 height 17
type input "Handyman"
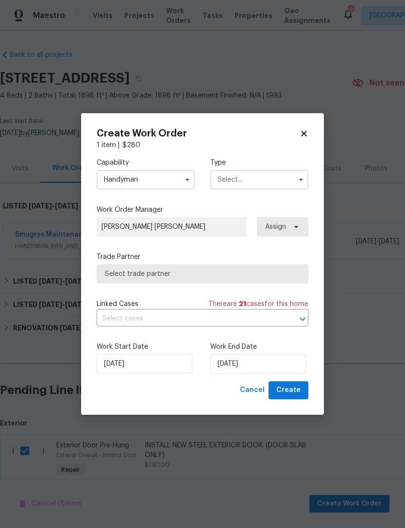
click at [263, 180] on input "text" at bounding box center [259, 179] width 98 height 19
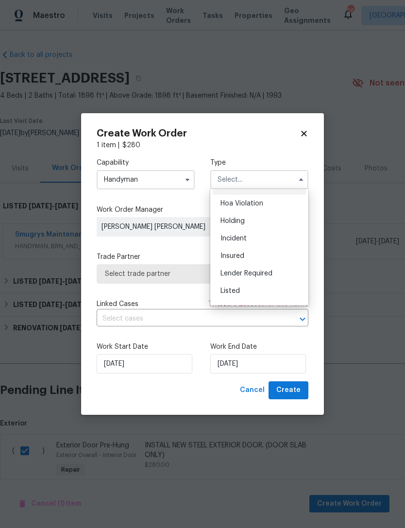
scroll to position [24, 0]
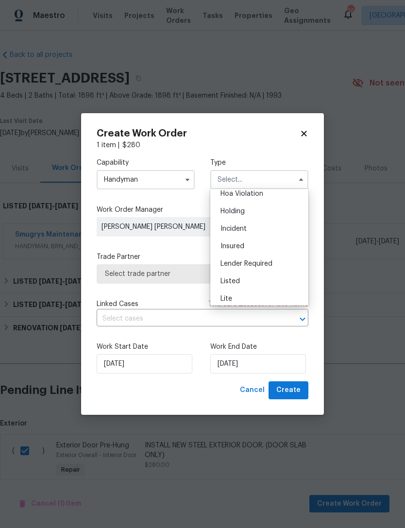
click at [255, 277] on div "Listed" at bounding box center [259, 280] width 93 height 17
type input "Listed"
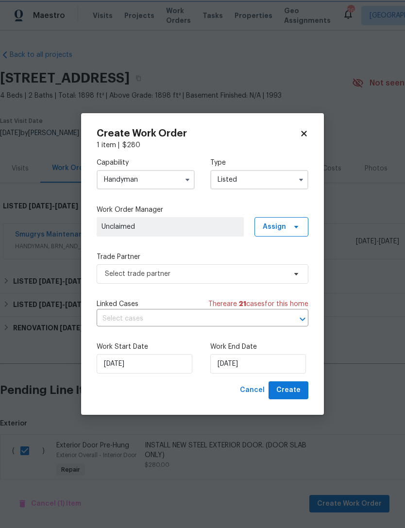
scroll to position [0, 0]
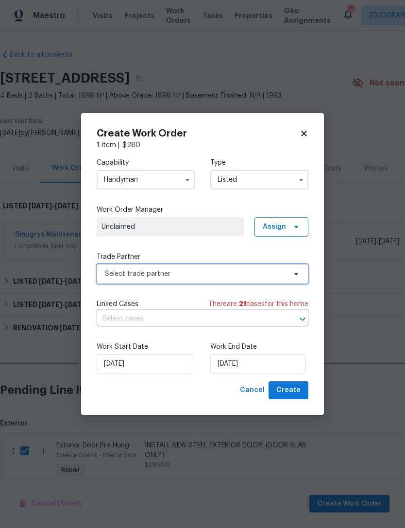
click at [181, 274] on span "Select trade partner" at bounding box center [195, 274] width 181 height 10
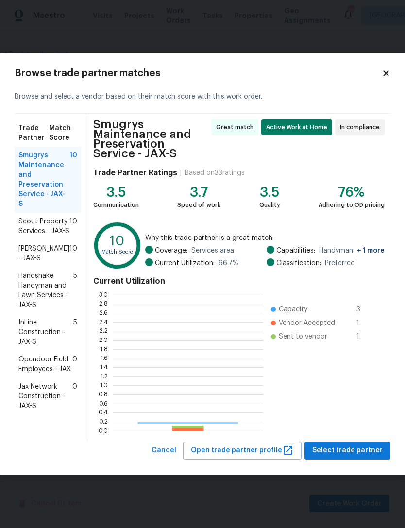
scroll to position [136, 151]
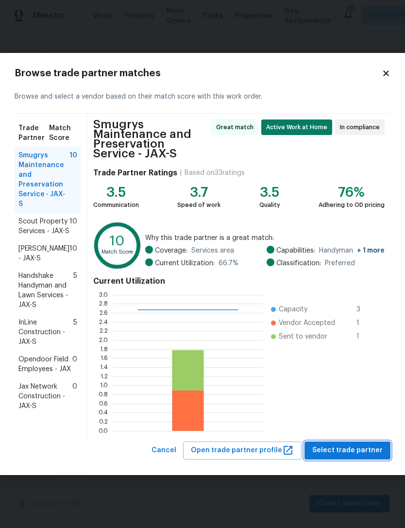
click at [366, 455] on span "Select trade partner" at bounding box center [347, 450] width 70 height 12
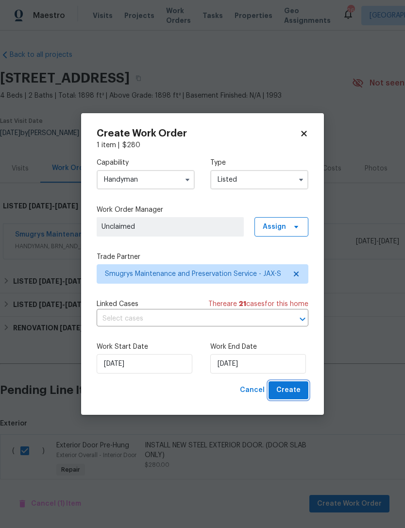
click at [297, 390] on span "Create" at bounding box center [288, 390] width 24 height 12
checkbox input "false"
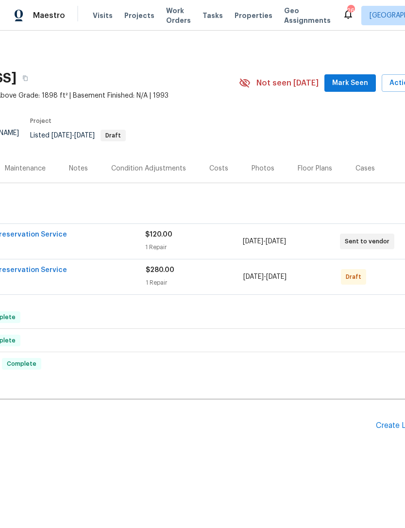
scroll to position [0, 124]
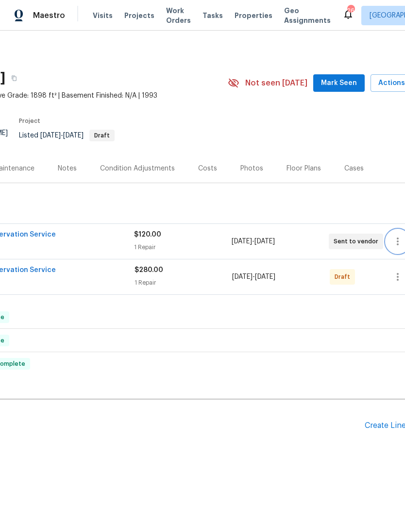
click at [400, 243] on icon "button" at bounding box center [398, 242] width 12 height 12
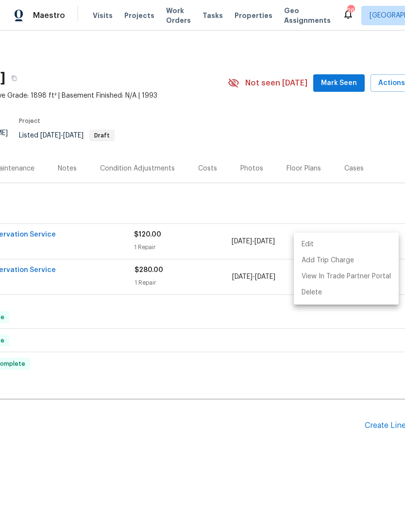
click at [310, 242] on li "Edit" at bounding box center [346, 244] width 105 height 16
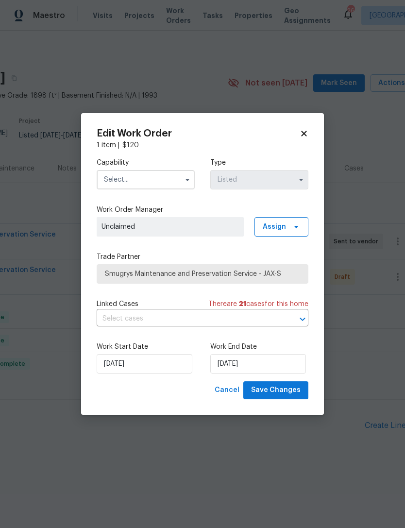
click at [303, 134] on icon at bounding box center [303, 133] width 5 height 5
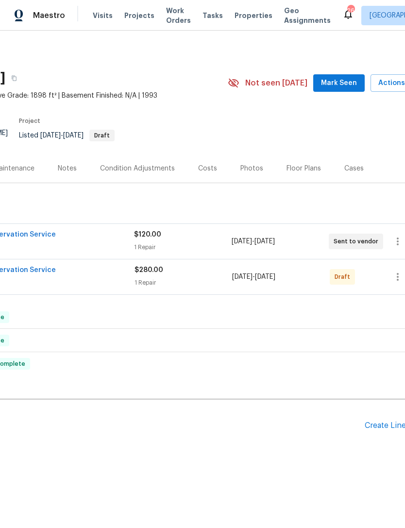
click at [51, 241] on div "Smugrys Maintenance and Preservation Service" at bounding box center [12, 236] width 243 height 12
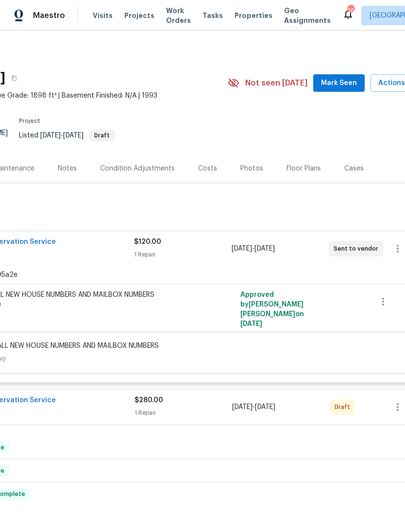
click at [58, 300] on div "INSTALL NEW HOUSE NUMBERS AND MAILBOX NUMBERS" at bounding box center [84, 295] width 213 height 10
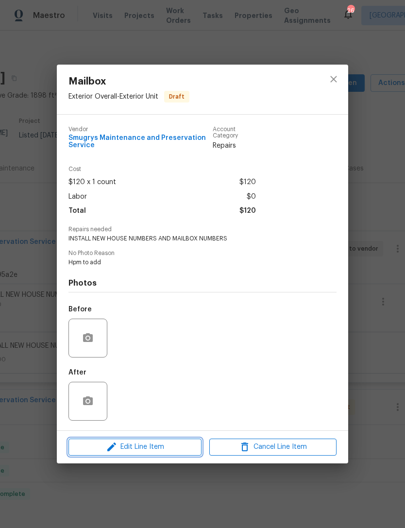
click at [163, 443] on span "Edit Line Item" at bounding box center [134, 447] width 127 height 12
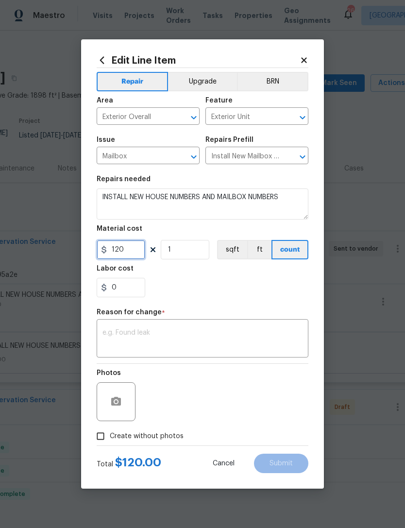
click at [136, 250] on input "120" at bounding box center [121, 249] width 49 height 19
click at [253, 287] on div "0" at bounding box center [203, 287] width 212 height 19
click at [133, 250] on input "65" at bounding box center [121, 249] width 49 height 19
type input "80"
click at [254, 299] on section "Repairs needed INSTALL NEW HOUSE NUMBERS AND MAILBOX NUMBERS Material cost 80 1…" at bounding box center [203, 236] width 212 height 133
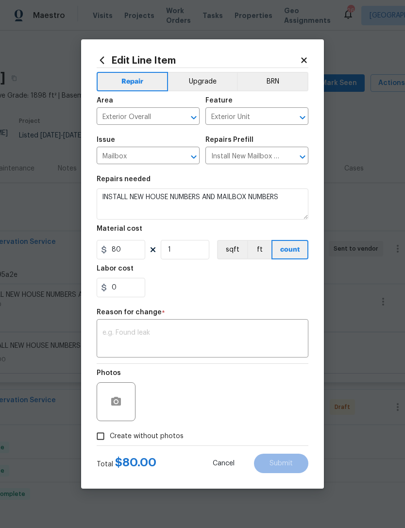
click at [230, 336] on textarea at bounding box center [202, 339] width 200 height 20
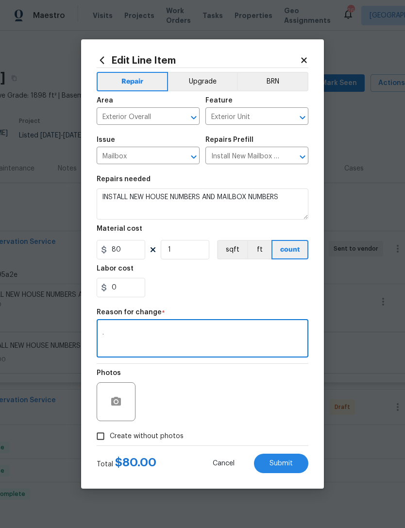
type textarea "."
click at [270, 281] on div "0" at bounding box center [203, 287] width 212 height 19
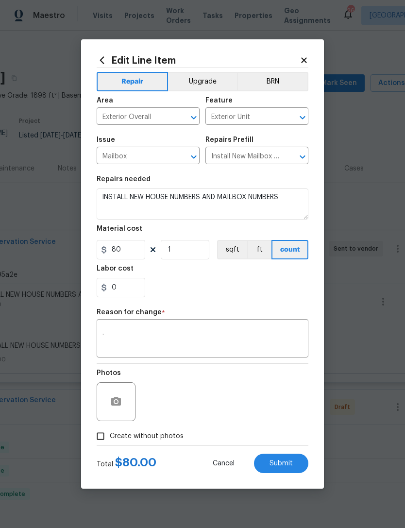
click at [296, 455] on button "Submit" at bounding box center [281, 463] width 54 height 19
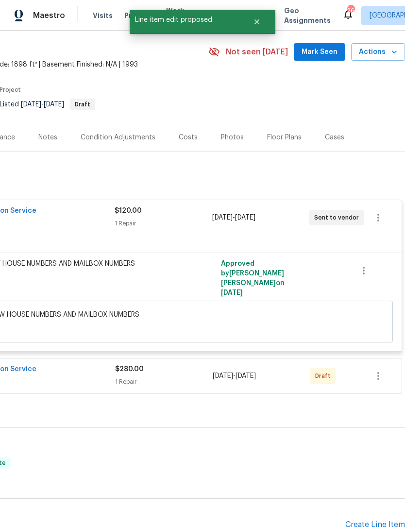
scroll to position [31, 144]
click at [382, 382] on icon "button" at bounding box center [378, 376] width 12 height 12
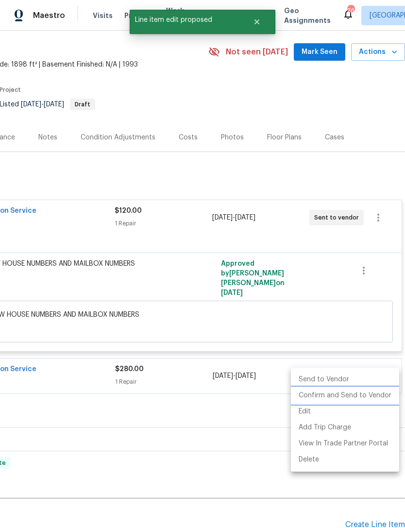
click at [367, 395] on li "Confirm and Send to Vendor" at bounding box center [345, 396] width 108 height 16
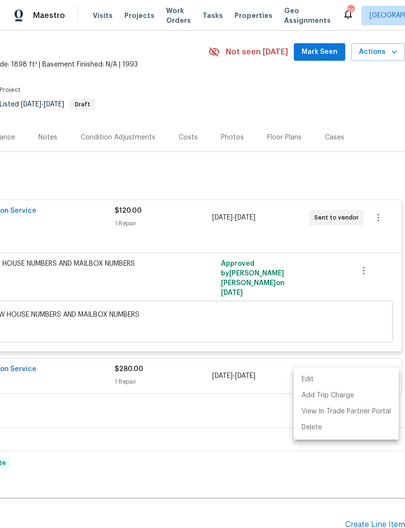
click at [349, 284] on div at bounding box center [202, 264] width 405 height 528
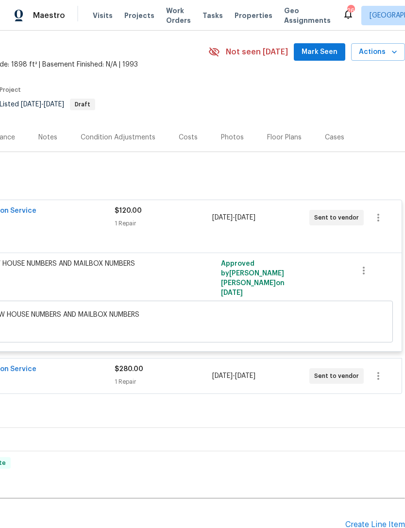
click at [270, 507] on h2 "Pending Line Items" at bounding box center [100, 524] width 489 height 45
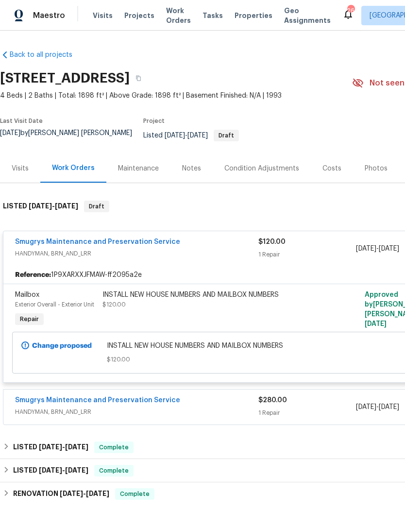
scroll to position [0, 0]
click at [43, 253] on span "HANDYMAN, BRN_AND_LRR" at bounding box center [136, 254] width 243 height 10
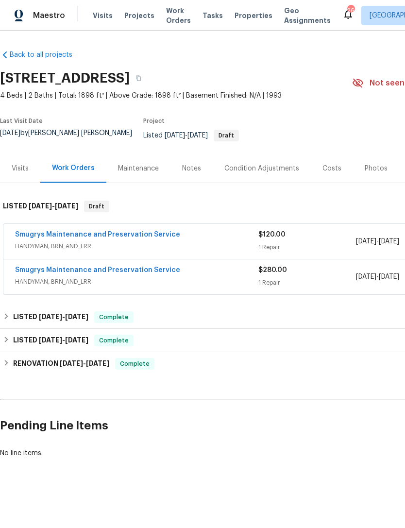
click at [43, 272] on link "Smugrys Maintenance and Preservation Service" at bounding box center [97, 270] width 165 height 7
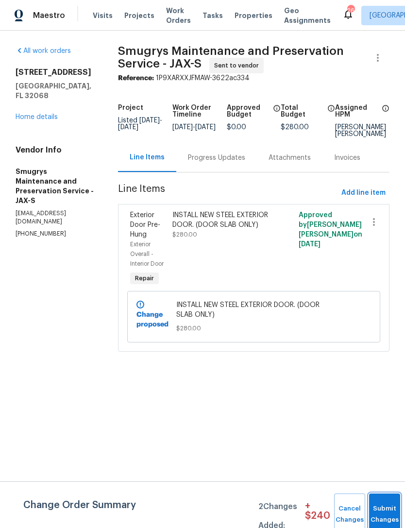
click at [372, 511] on button "Submit Changes" at bounding box center [384, 514] width 31 height 42
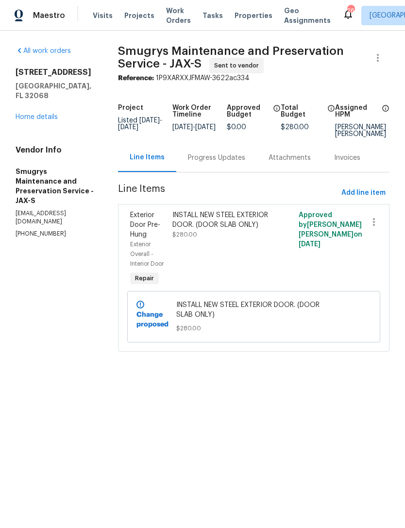
click at [28, 118] on link "Home details" at bounding box center [37, 117] width 42 height 7
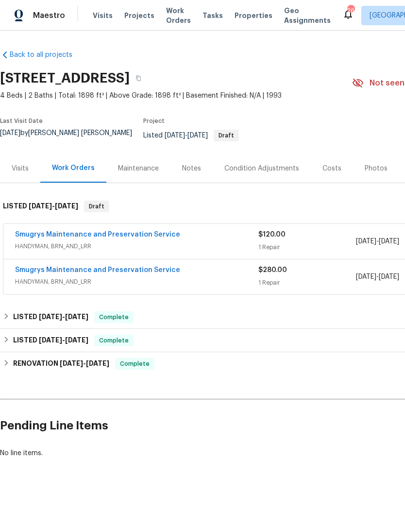
click at [43, 231] on div "Smugrys Maintenance and Preservation Service HANDYMAN, BRN_AND_LRR $120.00 1 Re…" at bounding box center [274, 241] width 542 height 35
click at [43, 237] on link "Smugrys Maintenance and Preservation Service" at bounding box center [97, 234] width 165 height 7
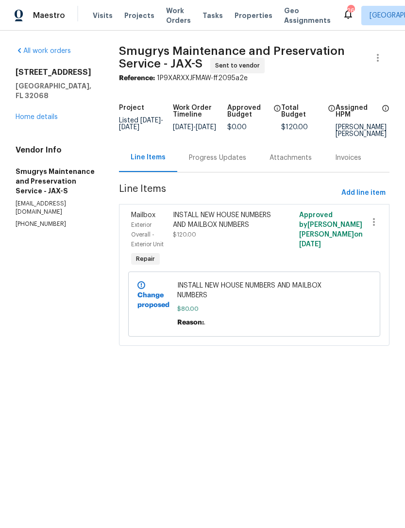
click at [226, 230] on div "INSTALL NEW HOUSE NUMBERS AND MAILBOX NUMBERS" at bounding box center [222, 219] width 99 height 19
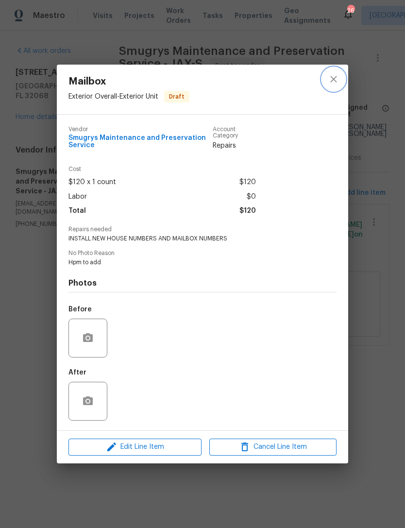
click at [334, 81] on icon "close" at bounding box center [334, 79] width 12 height 12
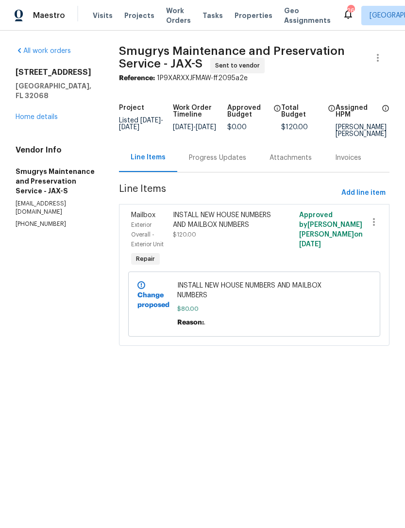
click at [26, 118] on link "Home details" at bounding box center [37, 117] width 42 height 7
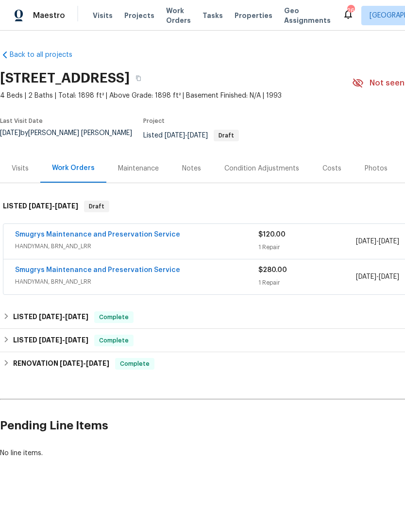
click at [142, 173] on div "Maintenance" at bounding box center [138, 169] width 41 height 10
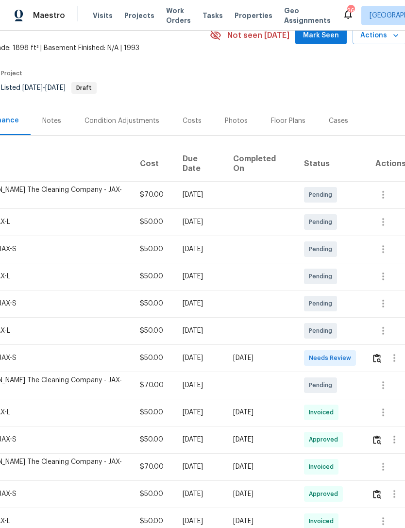
scroll to position [47, 143]
click at [336, 358] on span "Needs Review" at bounding box center [331, 359] width 46 height 10
click at [337, 354] on span "Needs Review" at bounding box center [331, 359] width 46 height 10
click at [333, 354] on span "Needs Review" at bounding box center [331, 359] width 46 height 10
click at [331, 356] on span "Needs Review" at bounding box center [331, 359] width 46 height 10
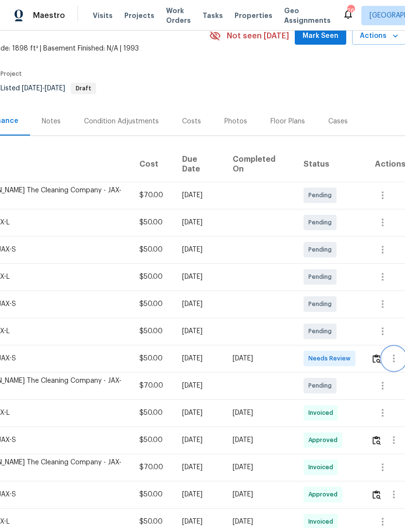
click at [389, 358] on icon "button" at bounding box center [394, 359] width 12 height 12
click at [366, 354] on li "Message vendor" at bounding box center [363, 354] width 68 height 16
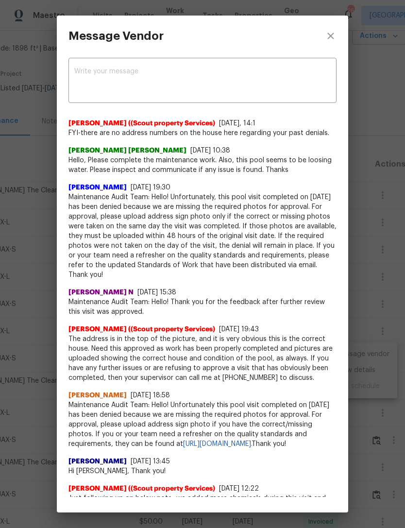
click at [246, 79] on textarea at bounding box center [202, 81] width 256 height 27
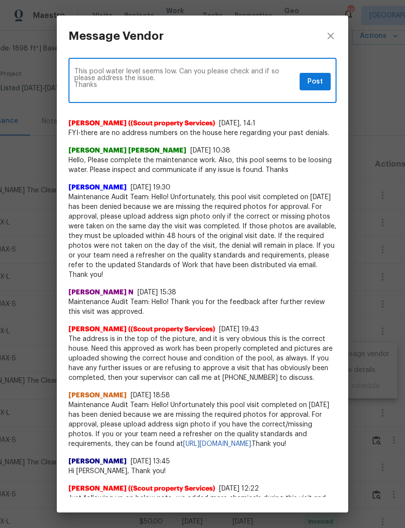
type textarea "This pool water level seems low. Can you please check and if so please address …"
click at [317, 84] on span "Post" at bounding box center [315, 82] width 16 height 12
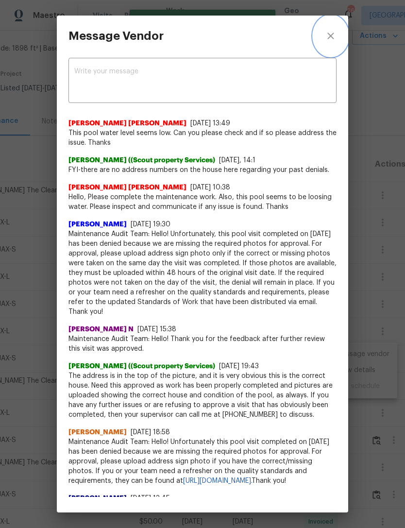
click at [331, 35] on icon "close" at bounding box center [330, 36] width 6 height 6
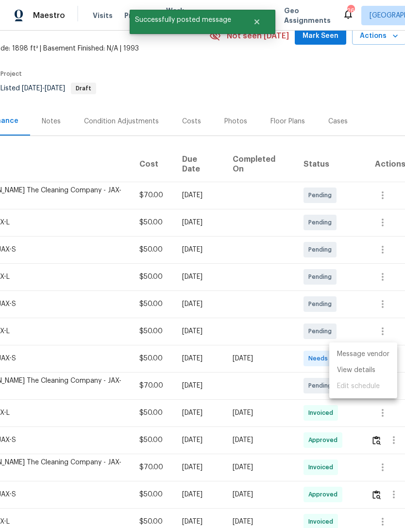
click at [269, 391] on div at bounding box center [202, 264] width 405 height 528
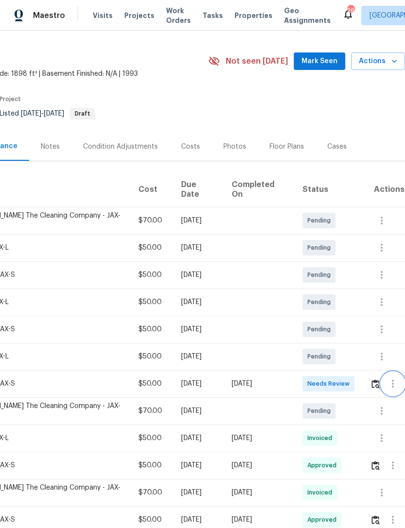
scroll to position [21, 144]
click at [383, 357] on icon "button" at bounding box center [382, 357] width 12 height 12
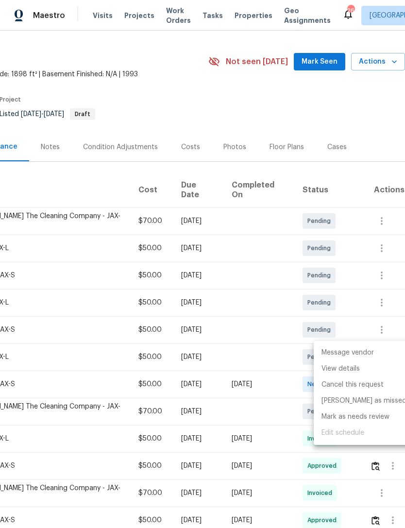
click at [365, 353] on li "Message vendor" at bounding box center [364, 353] width 101 height 16
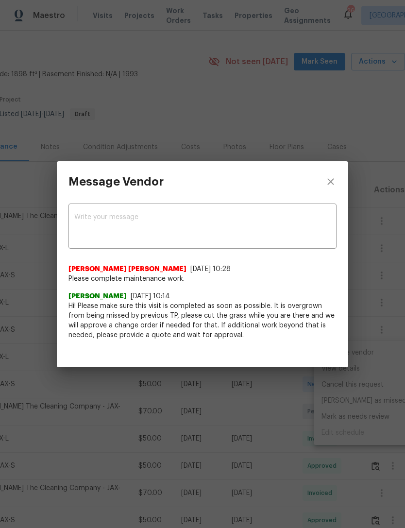
click at [329, 185] on icon "close" at bounding box center [331, 182] width 12 height 12
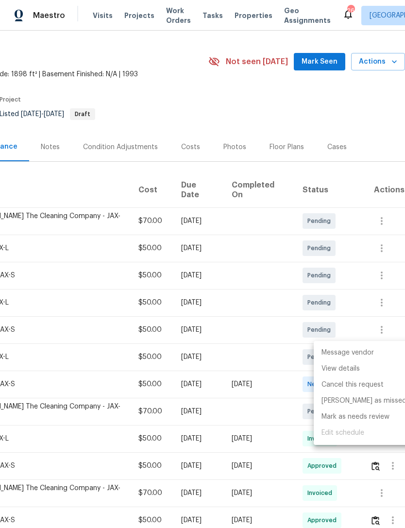
click at [240, 431] on div at bounding box center [202, 264] width 405 height 528
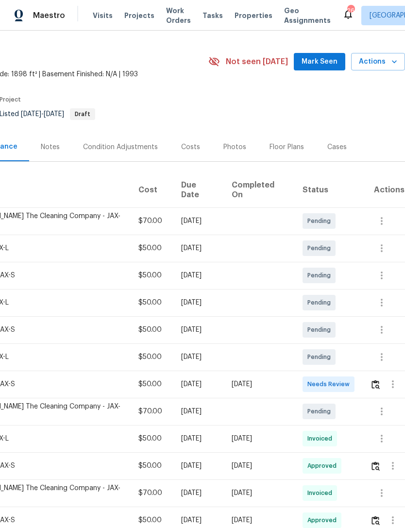
click at [293, 123] on section "3055 Nautilus Rd, Middleburg, FL 32068 4 Beds | 2 Baths | Total: 1898 ft² | Abo…" at bounding box center [130, 88] width 549 height 88
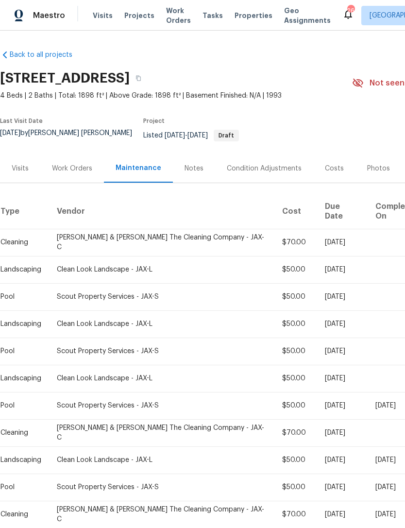
scroll to position [0, 0]
click at [76, 171] on div "Work Orders" at bounding box center [72, 169] width 40 height 10
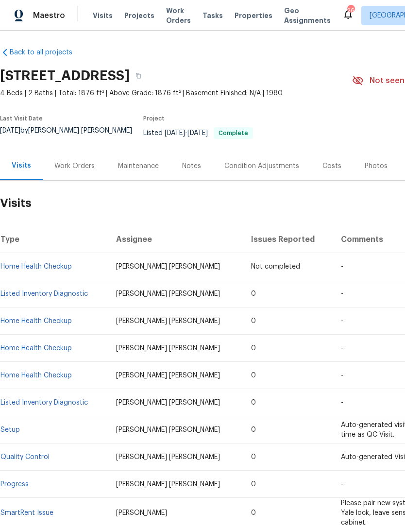
scroll to position [2, 0]
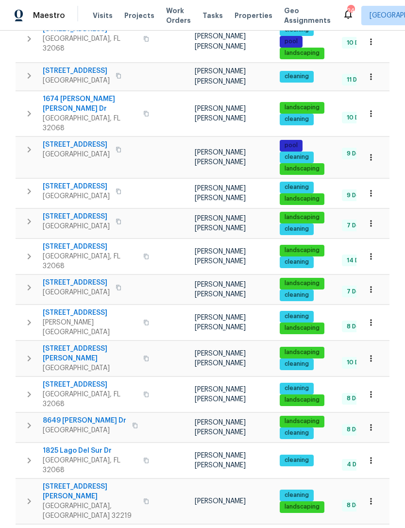
scroll to position [186, 0]
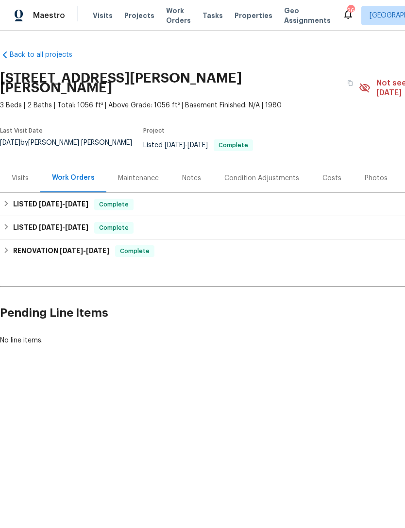
click at [22, 174] on div "Visits" at bounding box center [20, 178] width 17 height 10
